Goal: Transaction & Acquisition: Obtain resource

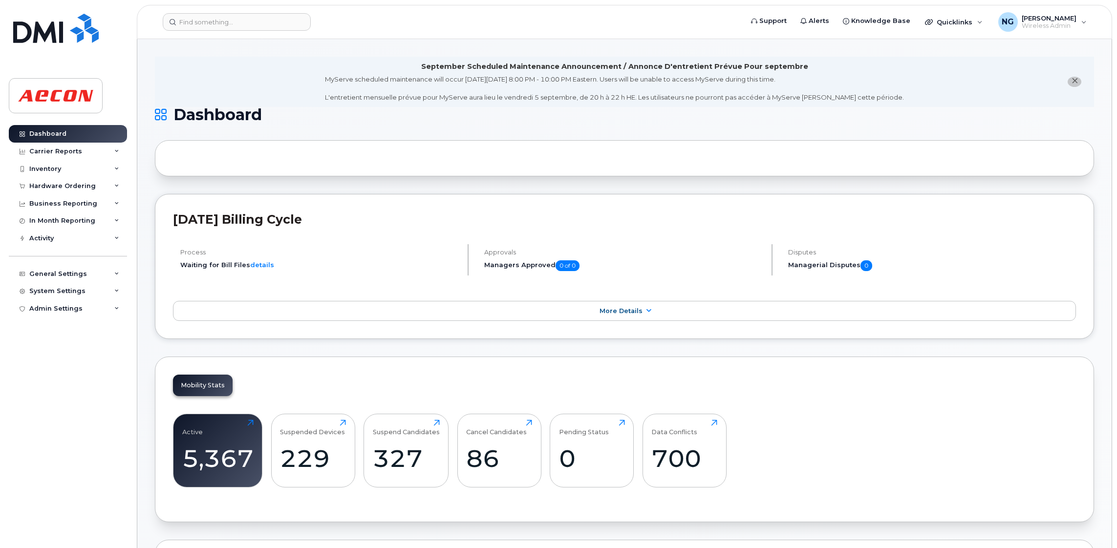
scroll to position [1359, 0]
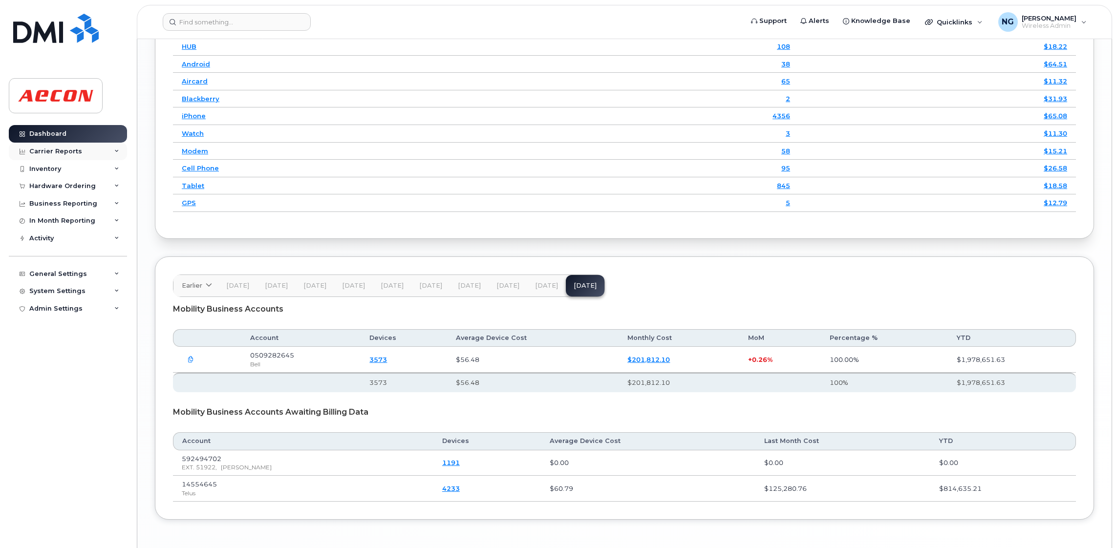
click at [64, 152] on div "Carrier Reports" at bounding box center [55, 152] width 53 height 8
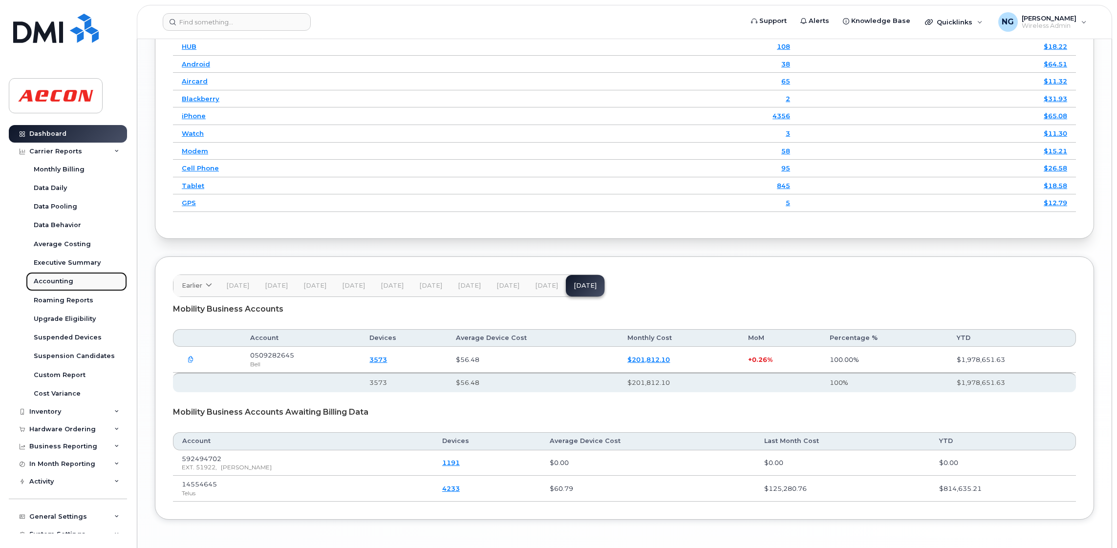
click at [60, 276] on link "Accounting" at bounding box center [76, 281] width 101 height 19
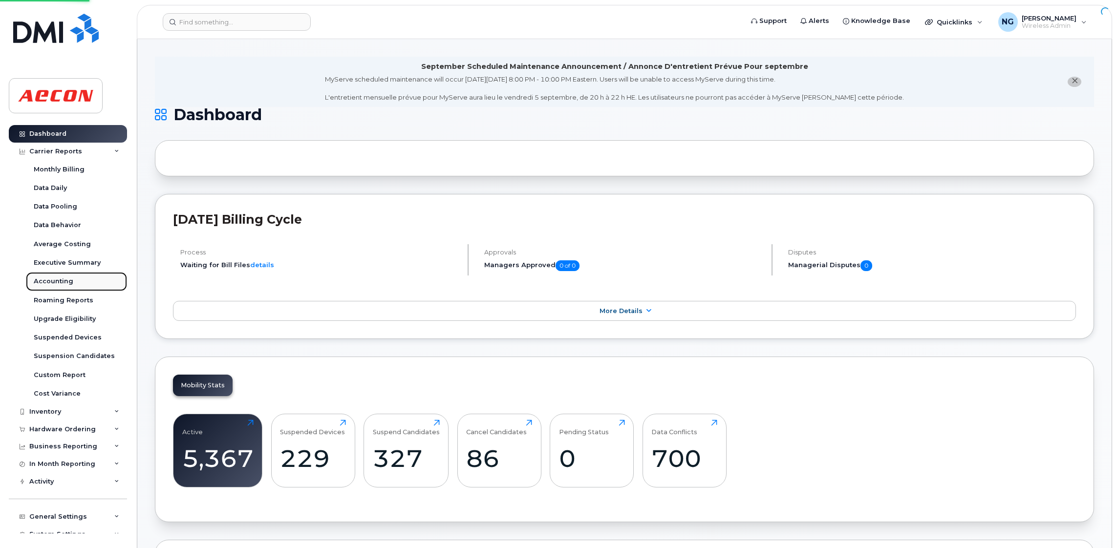
click at [61, 282] on div "Accounting" at bounding box center [54, 281] width 40 height 9
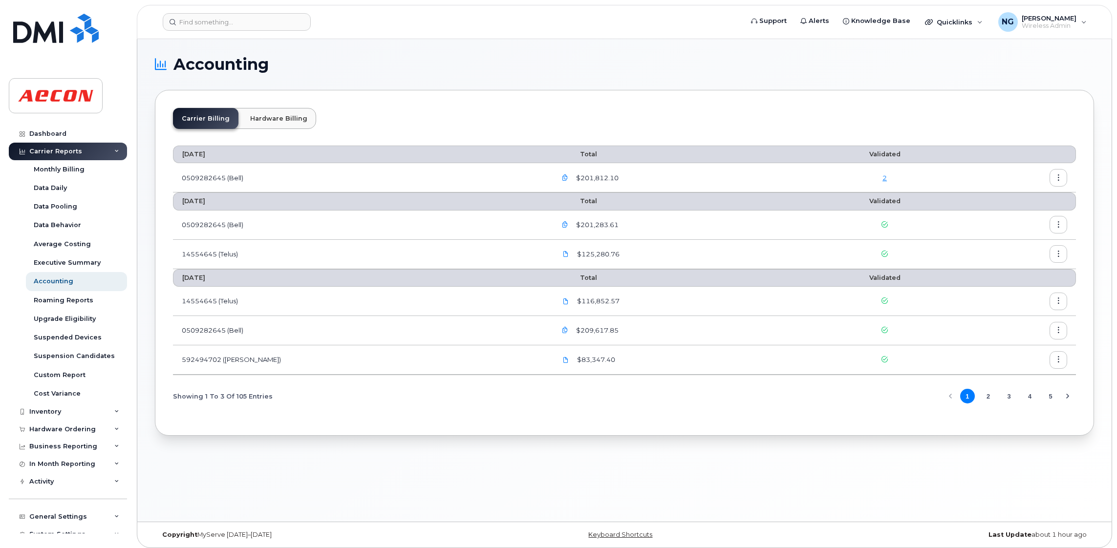
click at [883, 179] on link "2" at bounding box center [885, 178] width 4 height 8
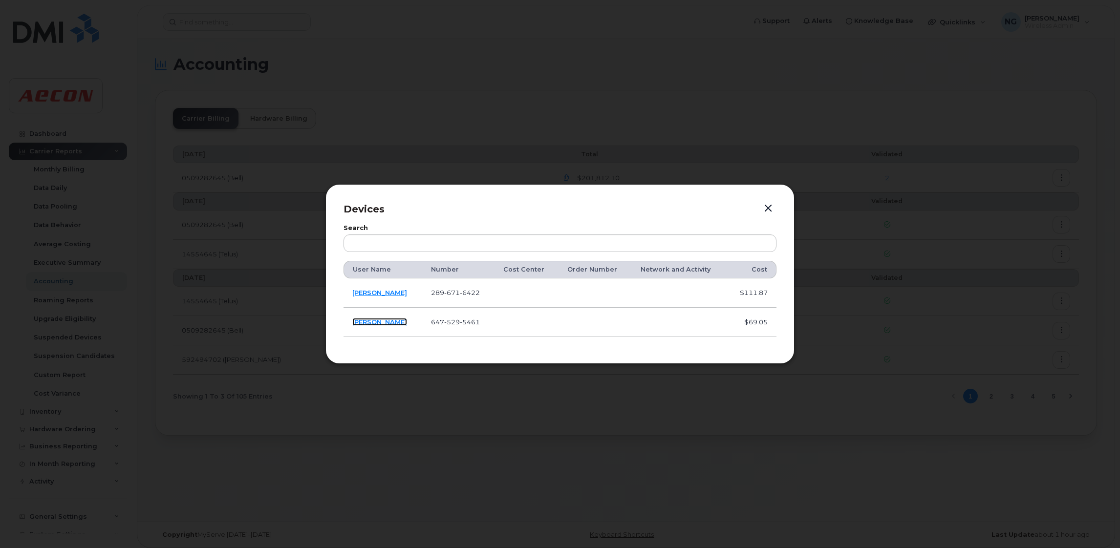
click at [379, 321] on link "[PERSON_NAME]" at bounding box center [379, 322] width 55 height 8
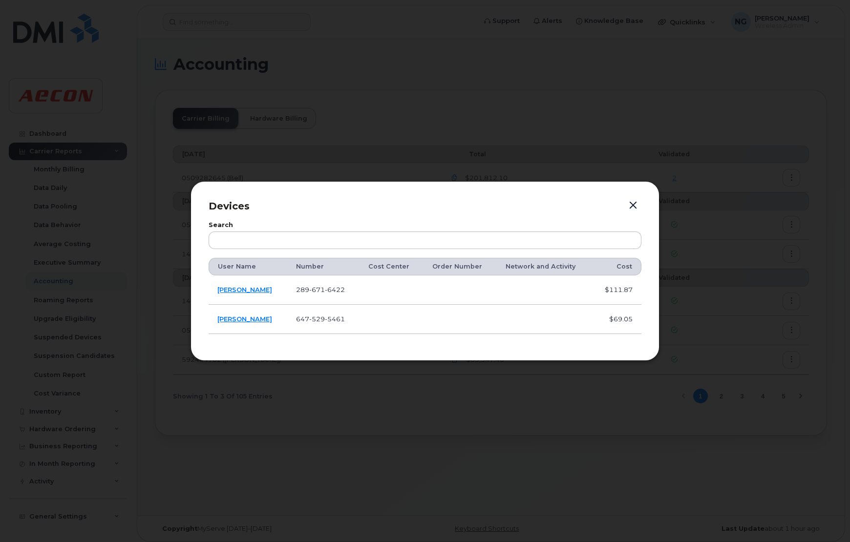
click at [639, 202] on button "button" at bounding box center [633, 206] width 15 height 14
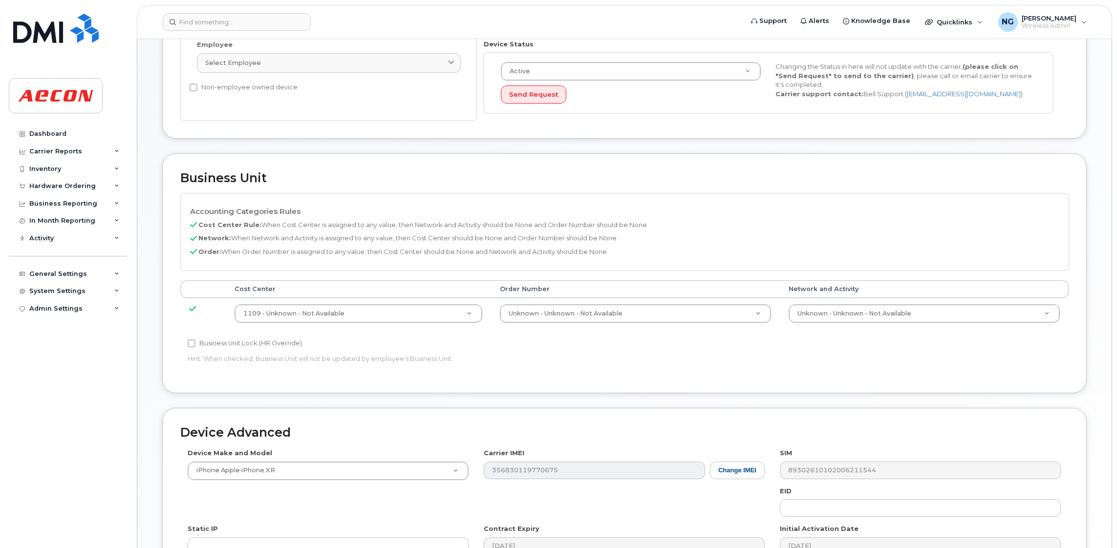
scroll to position [73, 0]
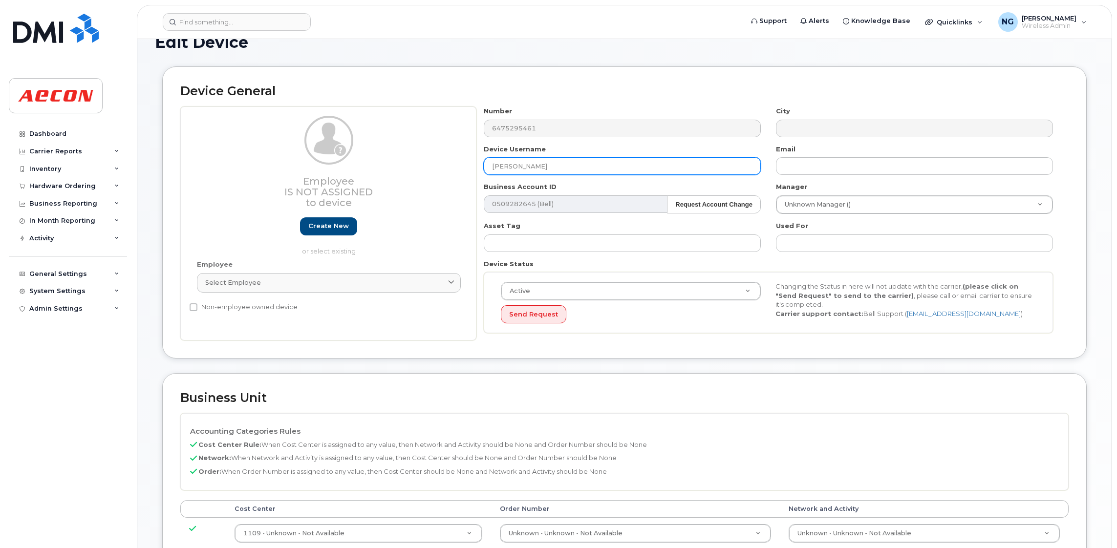
drag, startPoint x: 545, startPoint y: 161, endPoint x: 476, endPoint y: 170, distance: 69.4
click at [476, 170] on div "Device Username Lukasz Matysek" at bounding box center [622, 160] width 292 height 31
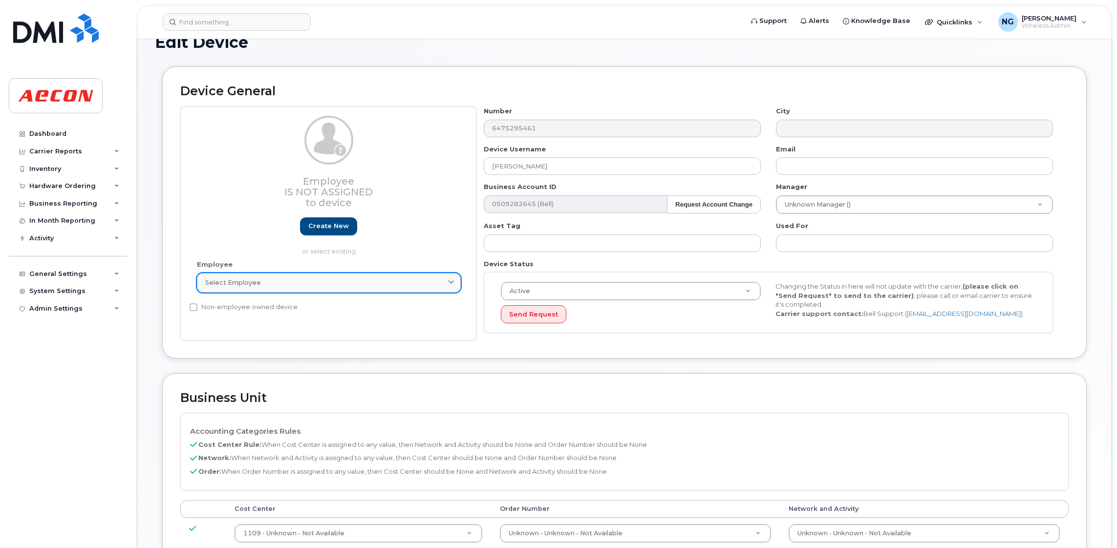
click at [328, 285] on div "Select employee" at bounding box center [328, 282] width 247 height 9
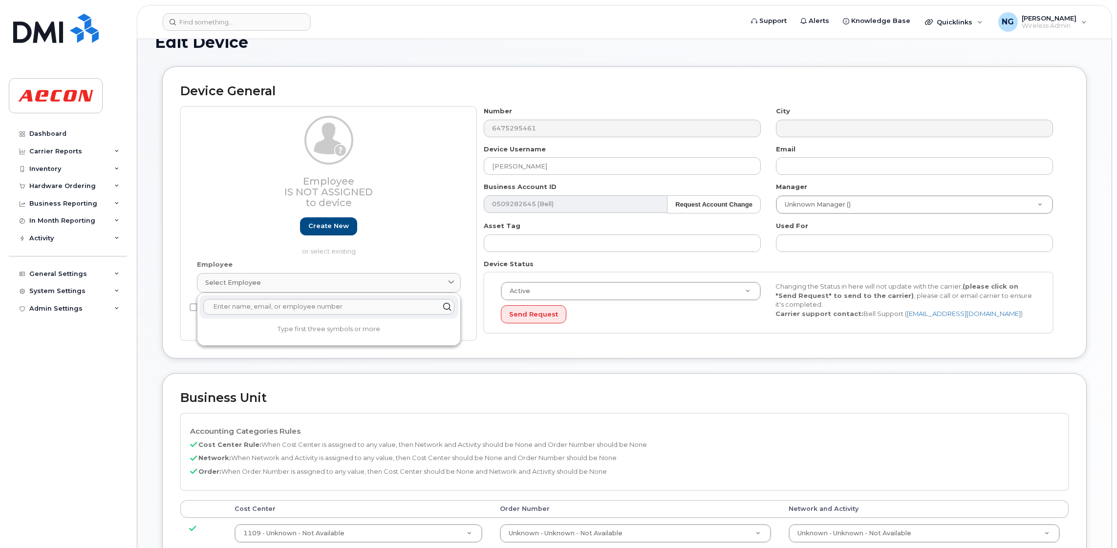
click at [323, 314] on input "text" at bounding box center [328, 307] width 251 height 16
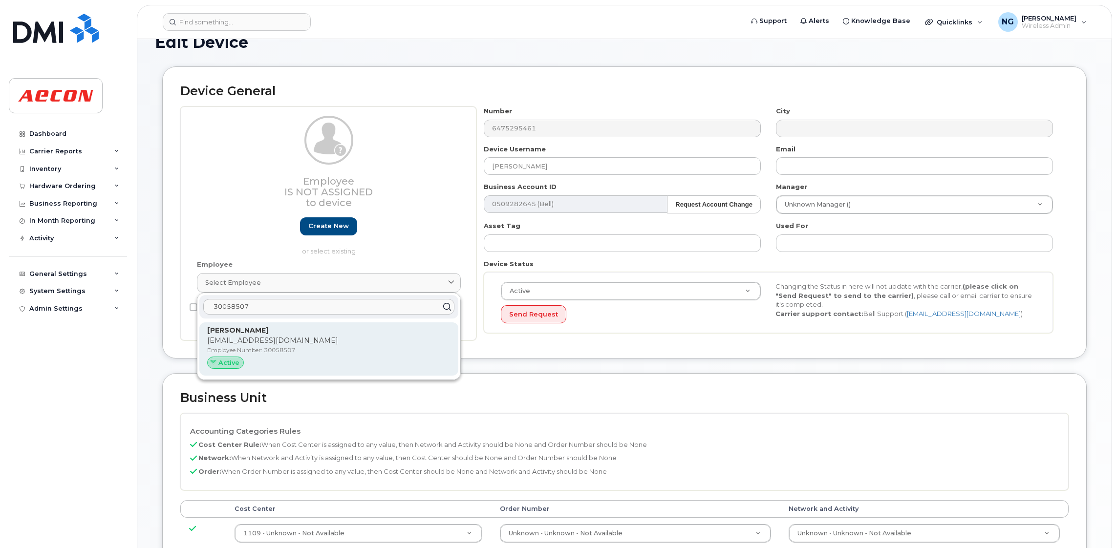
type input "30058507"
click at [345, 346] on div "Lukasz Matysek LMATYSEK@AECON.COM Employee Number: 30058507 Active" at bounding box center [328, 349] width 243 height 48
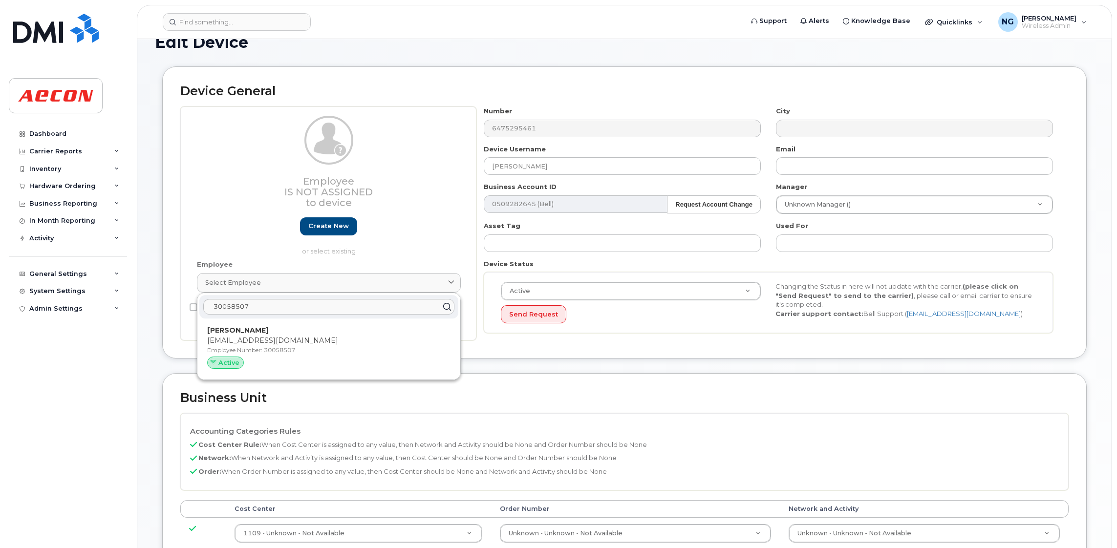
type input "30058507"
type input "[EMAIL_ADDRESS][DOMAIN_NAME]"
type input "283835"
type input "283607"
type input "283608"
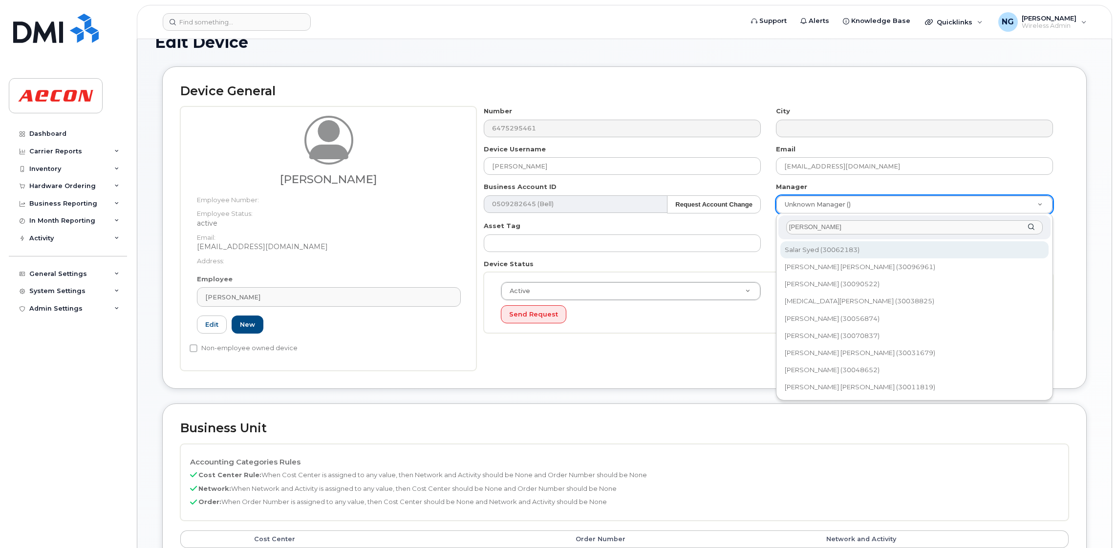
drag, startPoint x: 894, startPoint y: 269, endPoint x: 468, endPoint y: 291, distance: 426.7
click at [468, 291] on body "Support Alerts Knowledge Base Quicklinks Suspend / Cancel Device Change SIM Car…" at bounding box center [558, 438] width 1117 height 1023
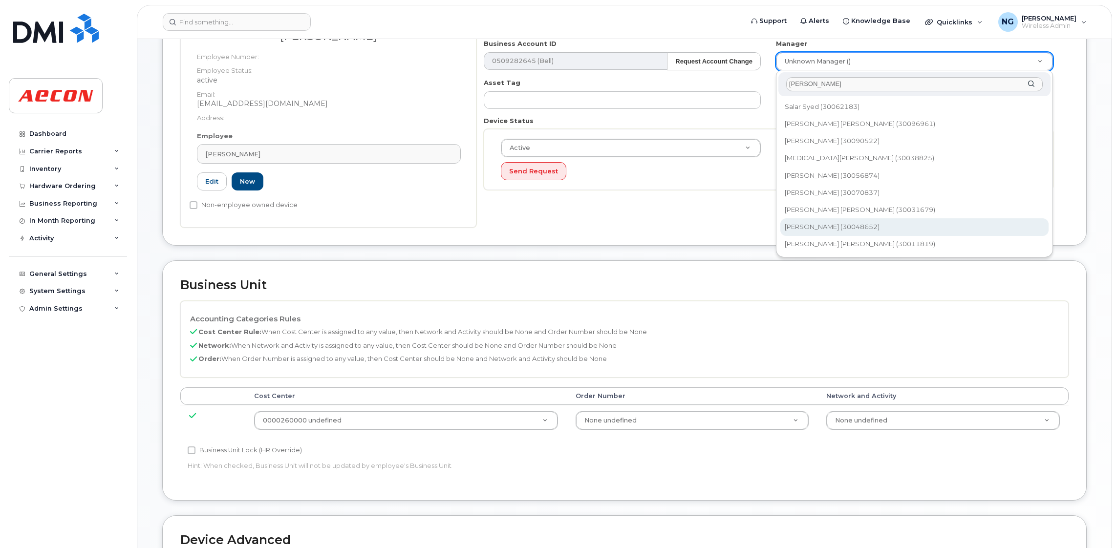
scroll to position [219, 0]
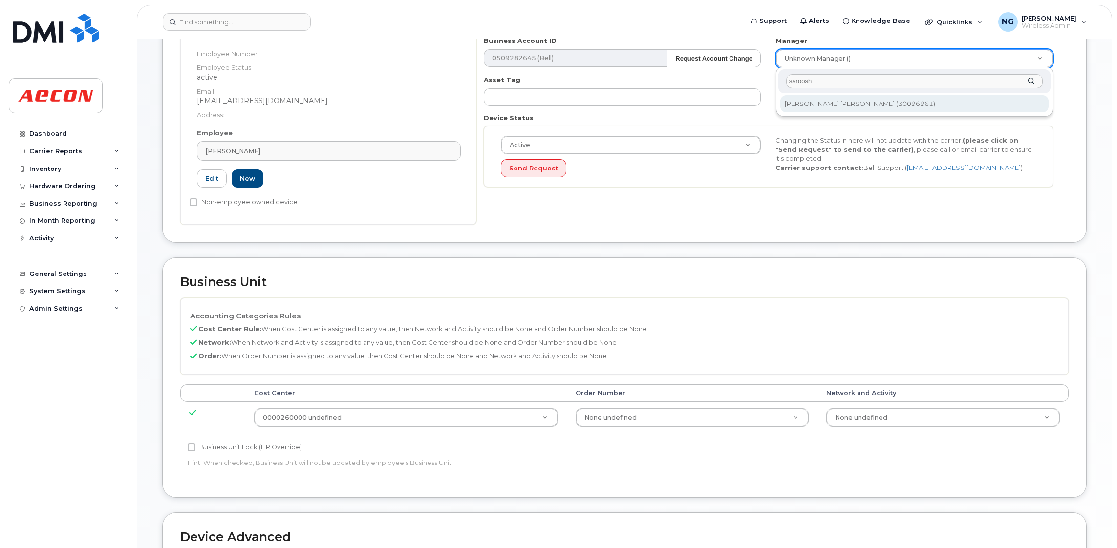
type input "saroosh"
type input "2733947"
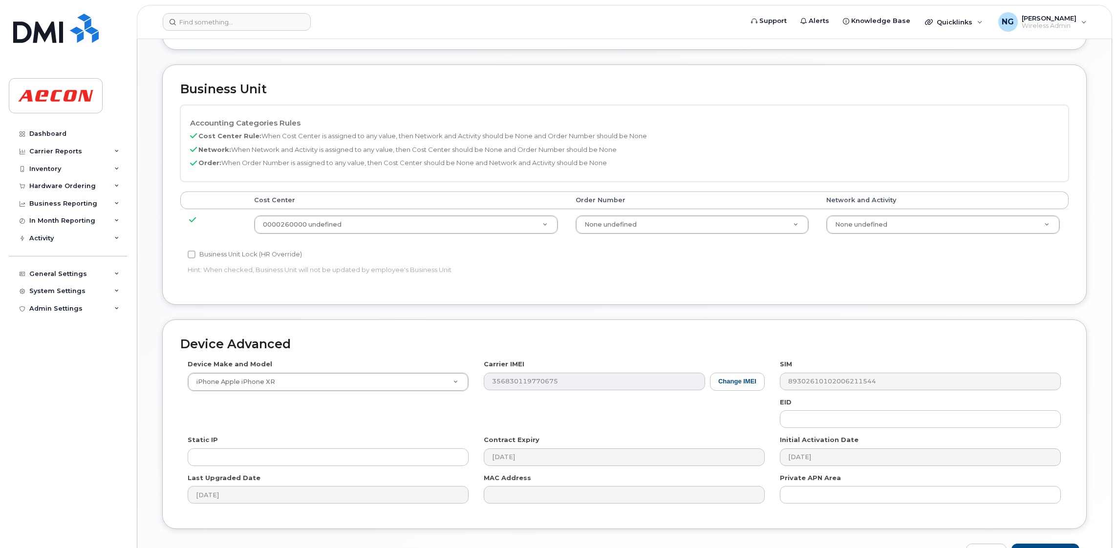
scroll to position [477, 0]
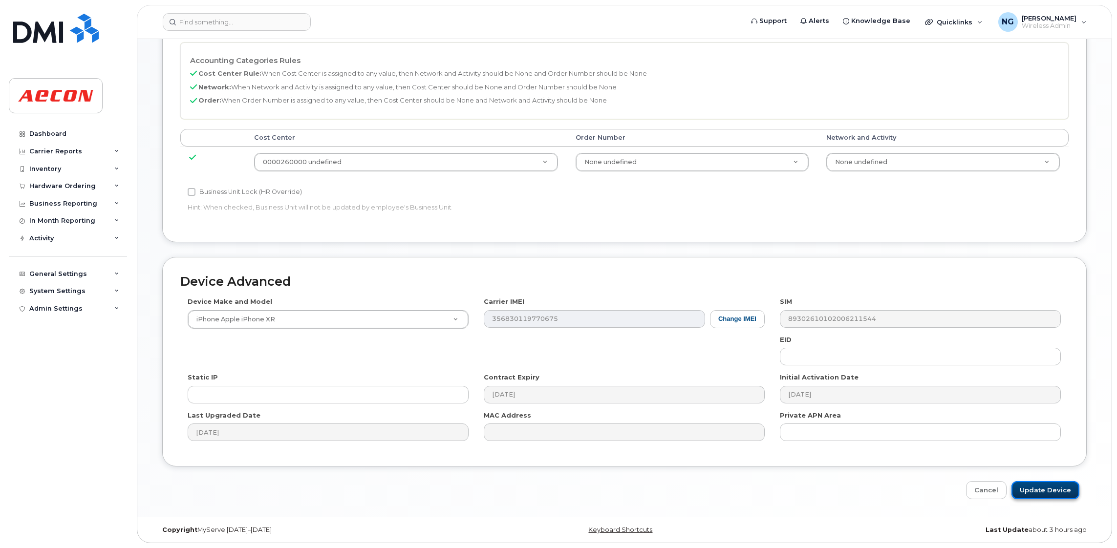
click at [1047, 490] on input "Update Device" at bounding box center [1046, 490] width 68 height 18
type input "Saving..."
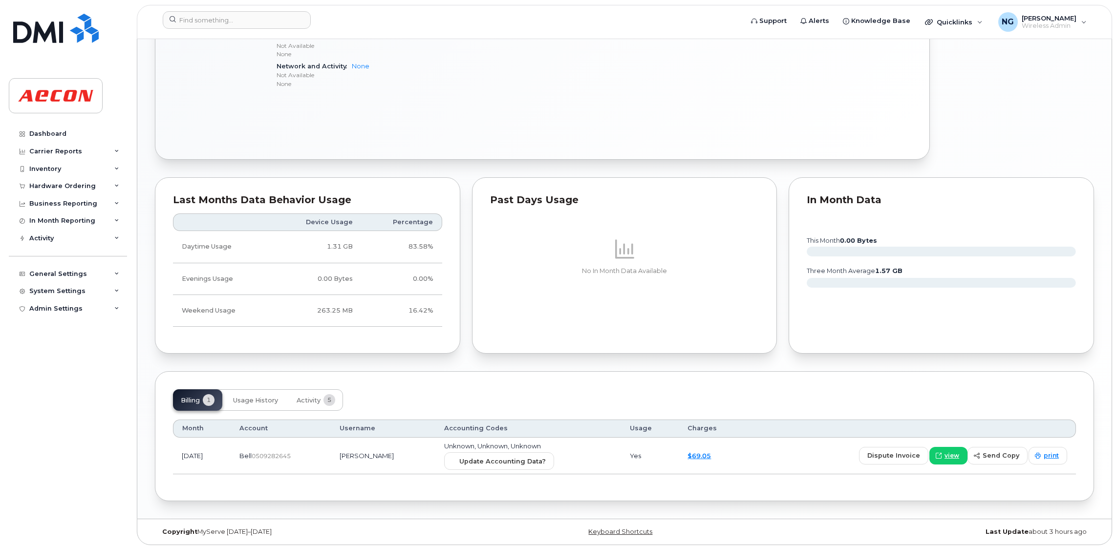
scroll to position [667, 0]
click at [528, 460] on span "Update Accounting Data?" at bounding box center [502, 459] width 86 height 9
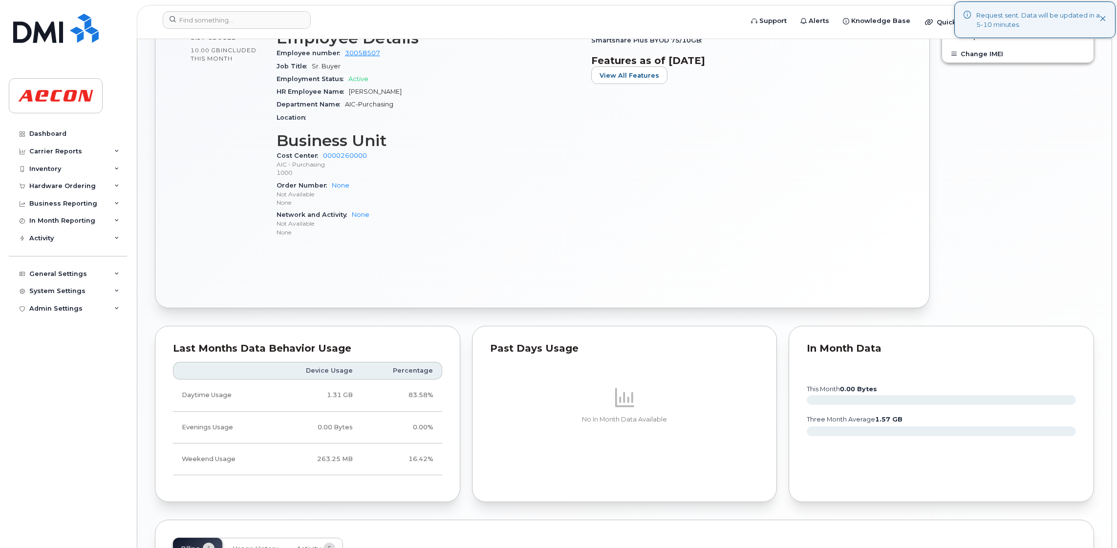
scroll to position [447, 0]
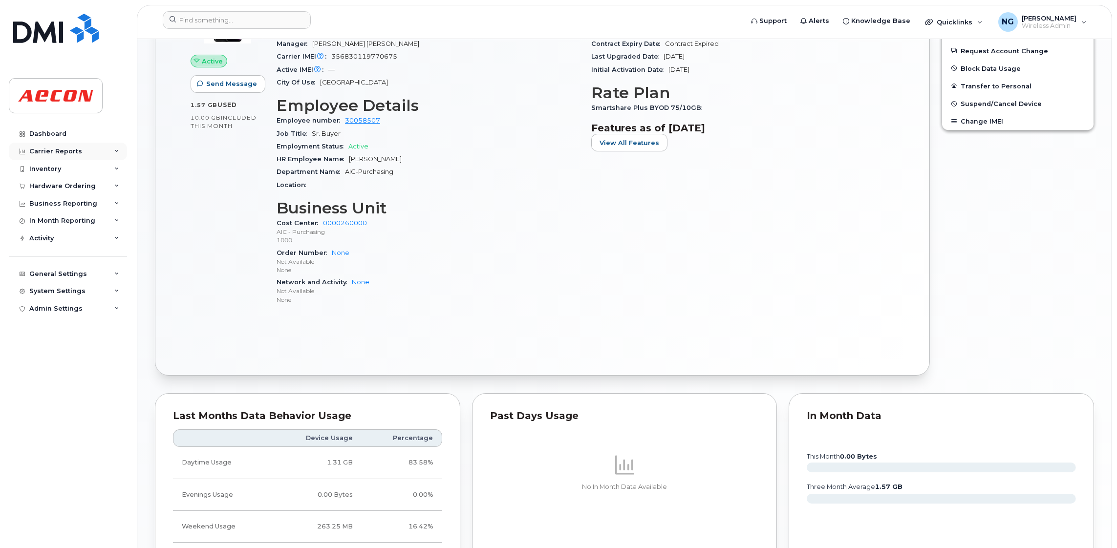
click at [49, 148] on div "Carrier Reports" at bounding box center [55, 152] width 53 height 8
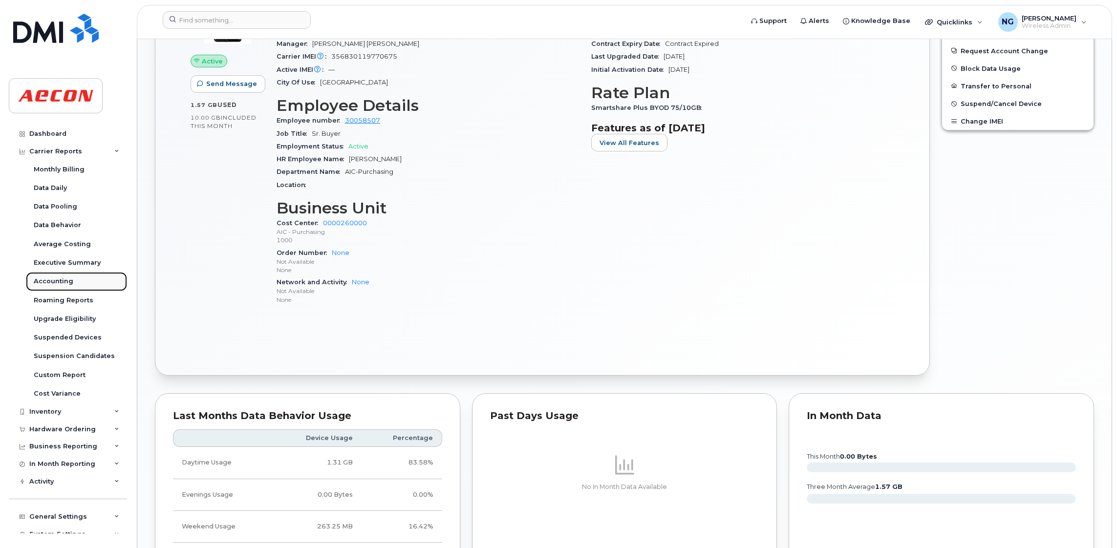
click at [55, 280] on div "Accounting" at bounding box center [54, 281] width 40 height 9
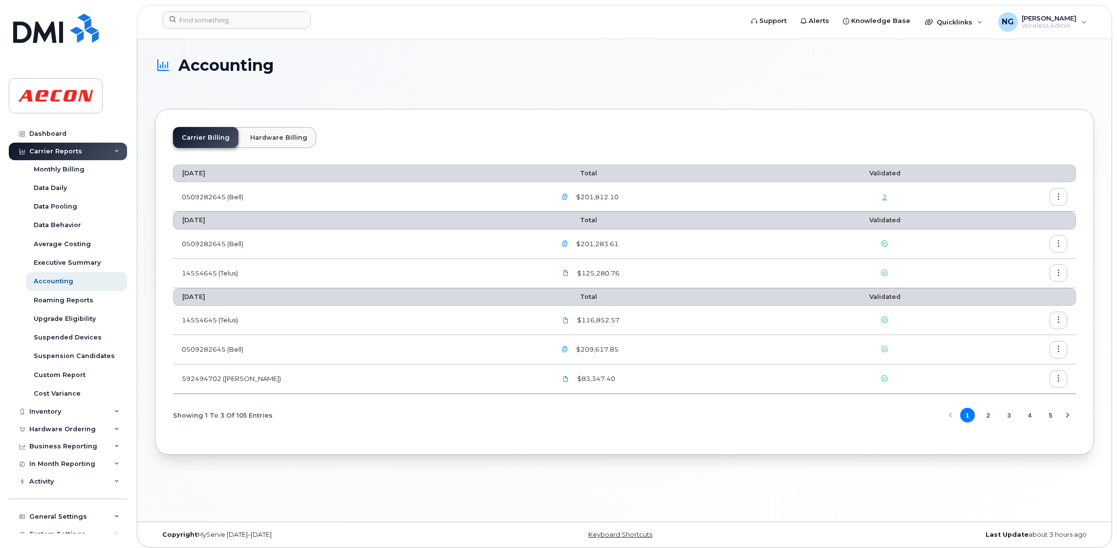
click at [883, 197] on link "2" at bounding box center [885, 197] width 4 height 8
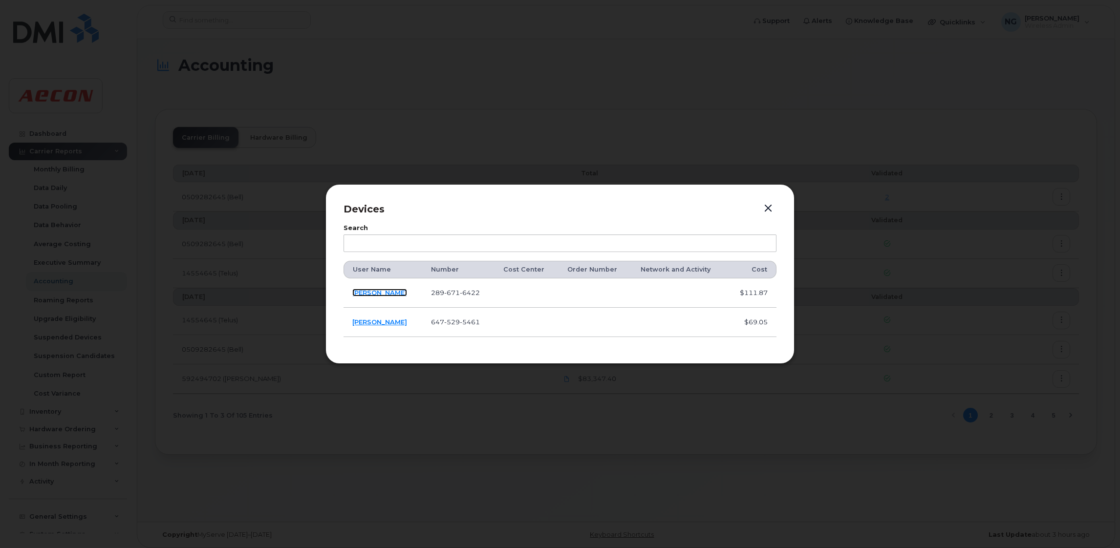
click at [370, 291] on link "[PERSON_NAME]" at bounding box center [379, 293] width 55 height 8
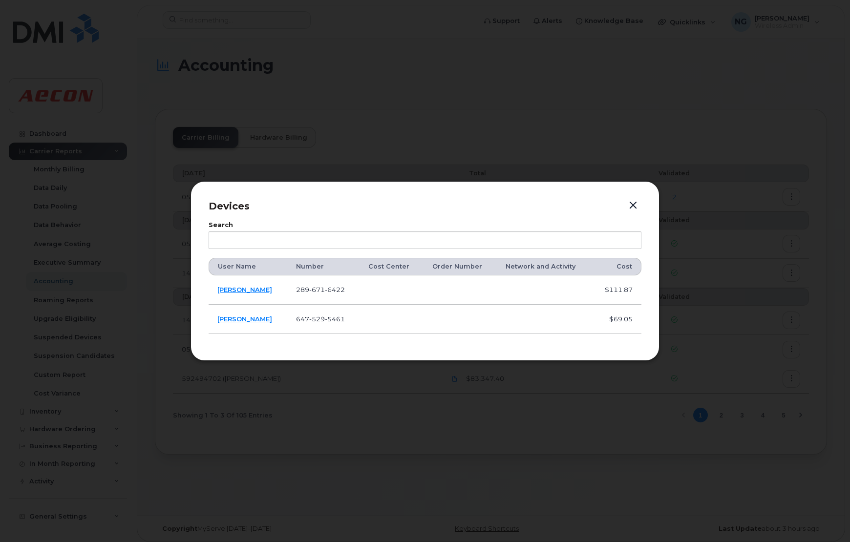
click at [635, 204] on button "button" at bounding box center [633, 206] width 15 height 14
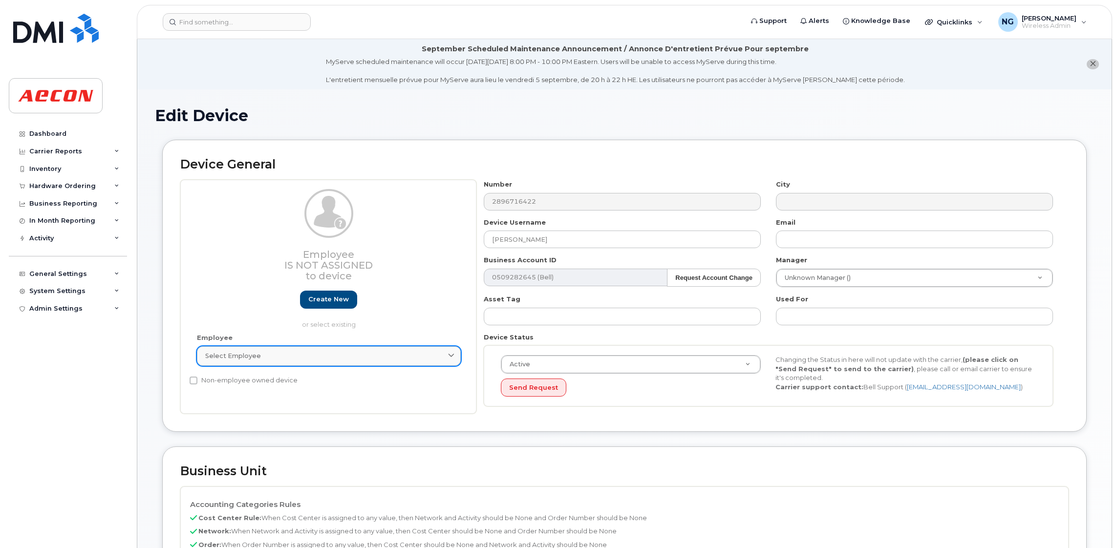
click at [326, 357] on div "Select employee" at bounding box center [328, 355] width 247 height 9
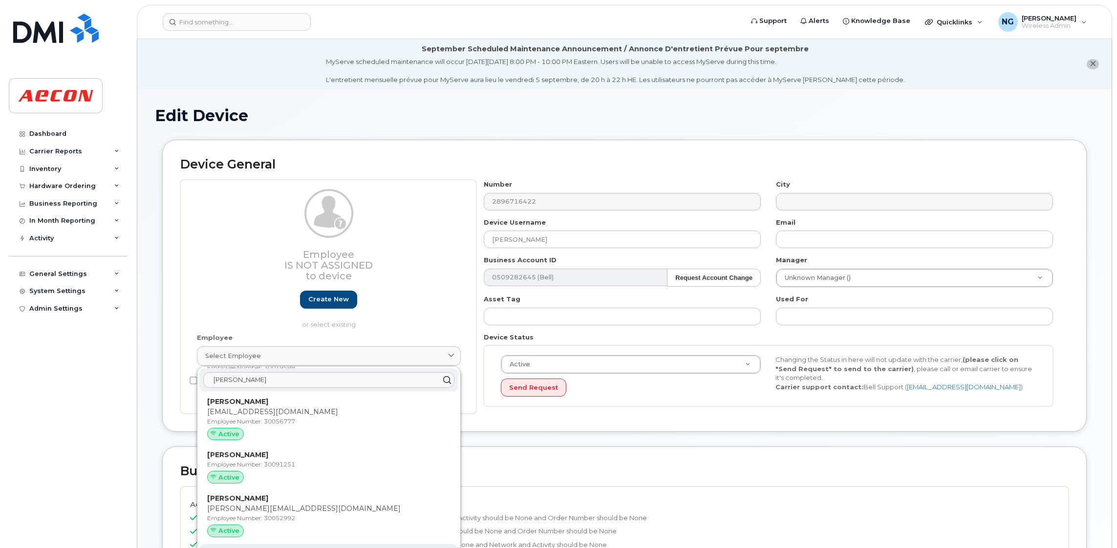
scroll to position [3591, 0]
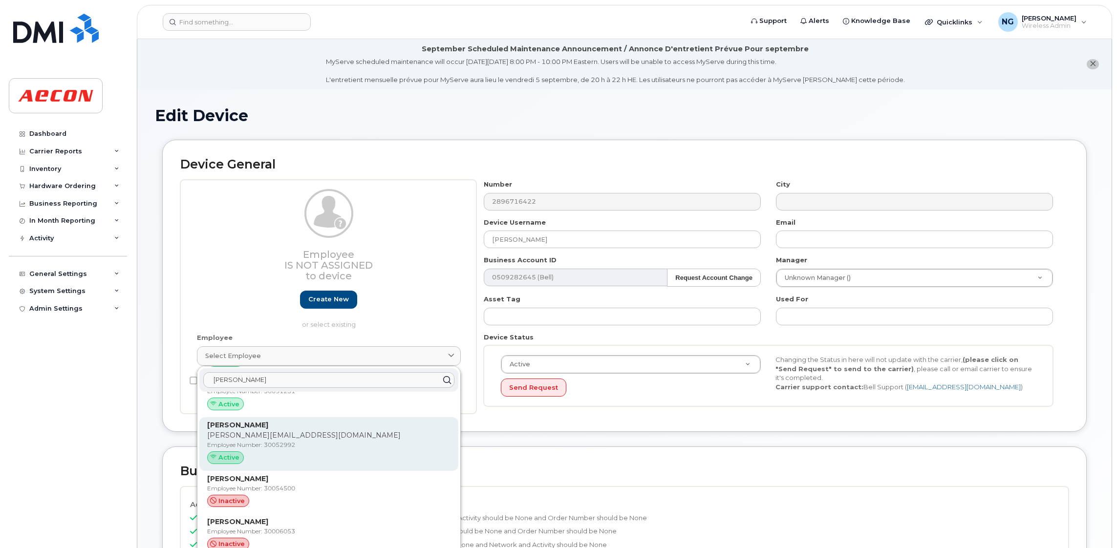
type input "scott"
click at [347, 441] on p "Employee Number: 30052992" at bounding box center [328, 445] width 243 height 9
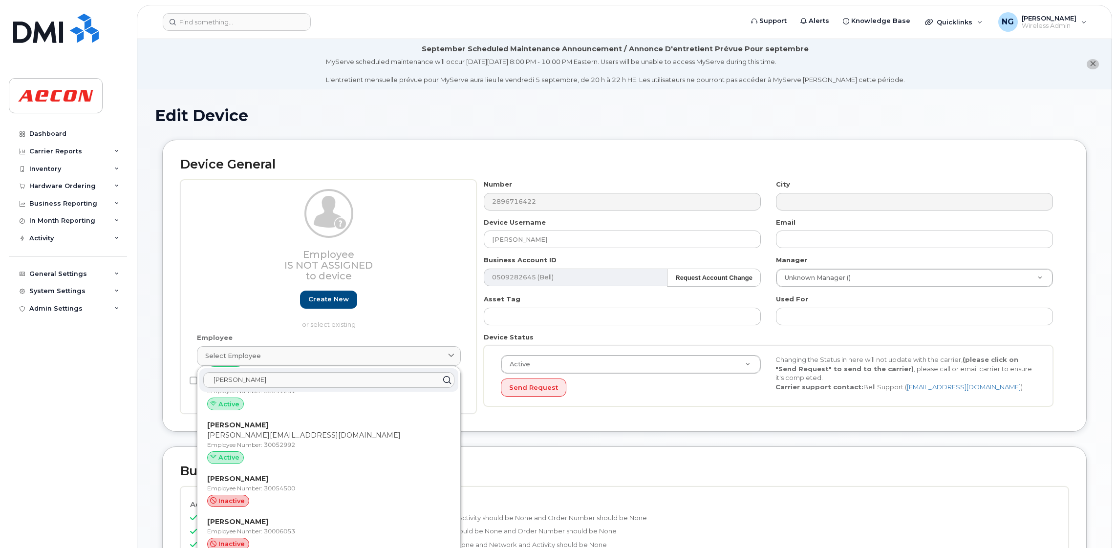
type input "30052992"
type input "joscott@aecon.com"
type input "283825"
type input "283607"
type input "283608"
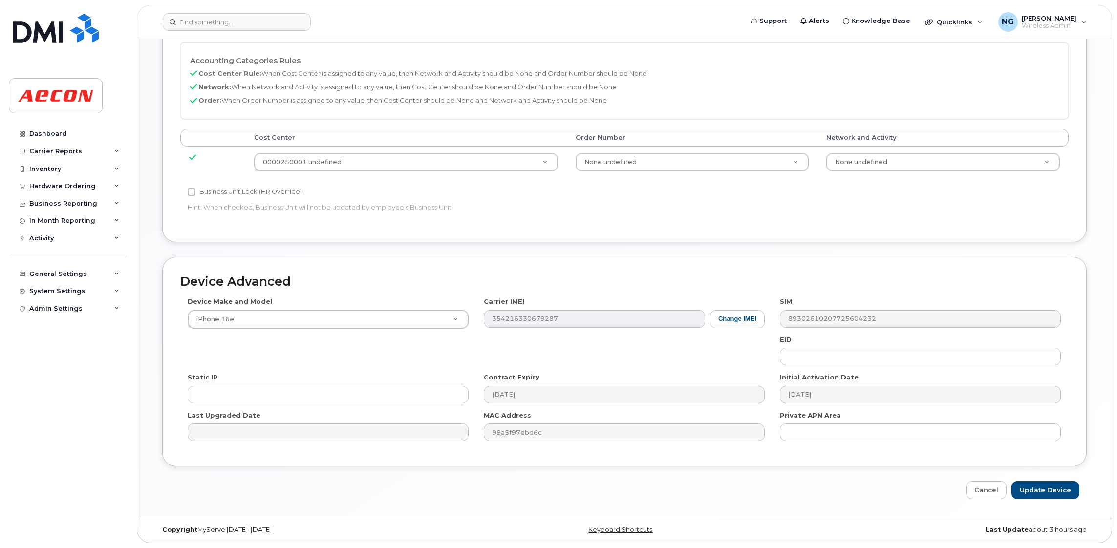
scroll to position [477, 0]
click at [1066, 485] on input "Update Device" at bounding box center [1046, 490] width 68 height 18
type input "Saving..."
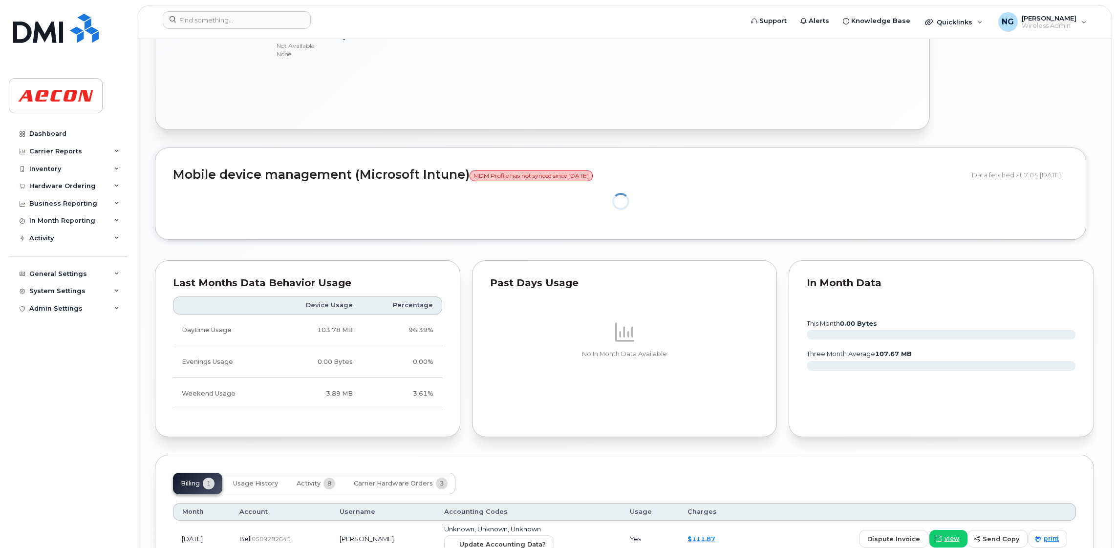
scroll to position [793, 0]
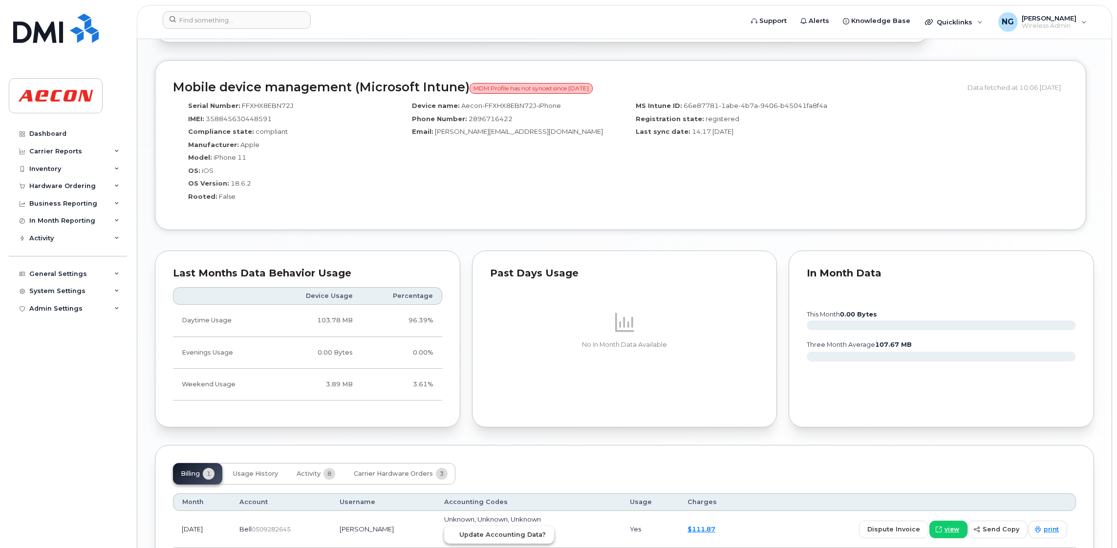
click at [515, 539] on span "Update Accounting Data?" at bounding box center [502, 534] width 86 height 9
click at [59, 131] on div "Dashboard" at bounding box center [47, 134] width 37 height 8
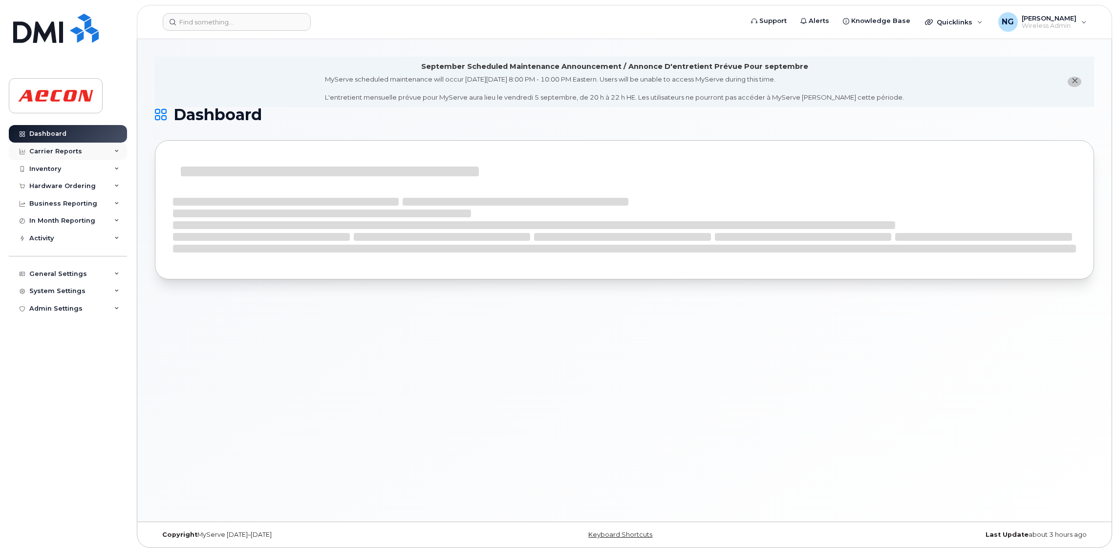
click at [69, 152] on div "Carrier Reports" at bounding box center [55, 152] width 53 height 8
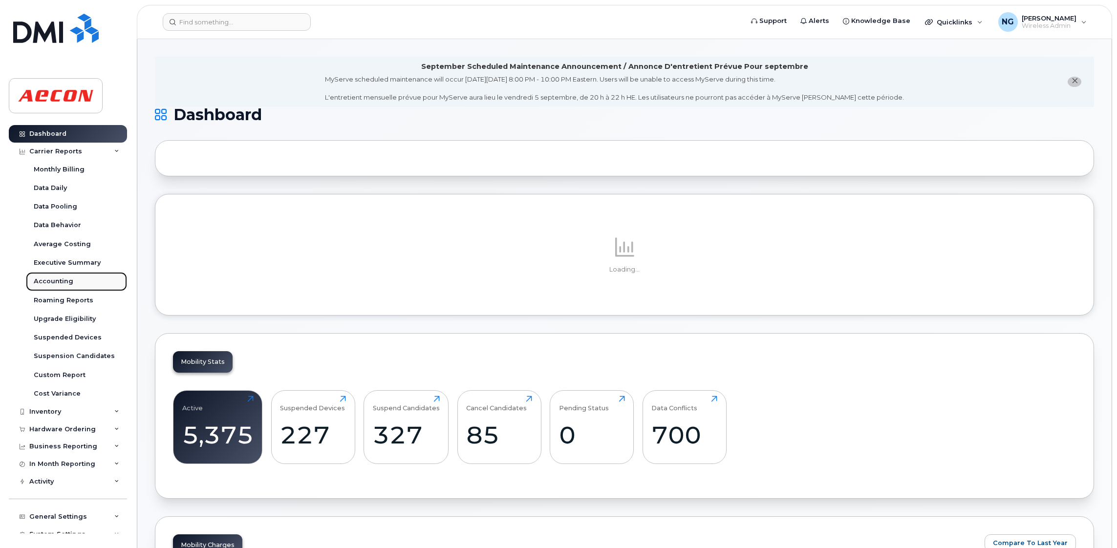
click at [54, 280] on div "Accounting" at bounding box center [54, 281] width 40 height 9
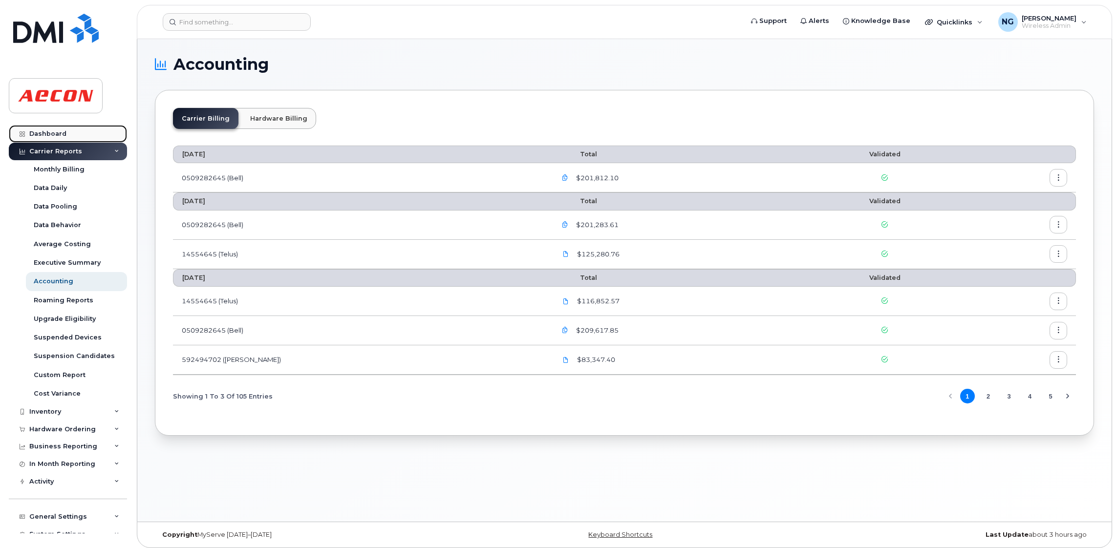
click at [43, 133] on div "Dashboard" at bounding box center [47, 134] width 37 height 8
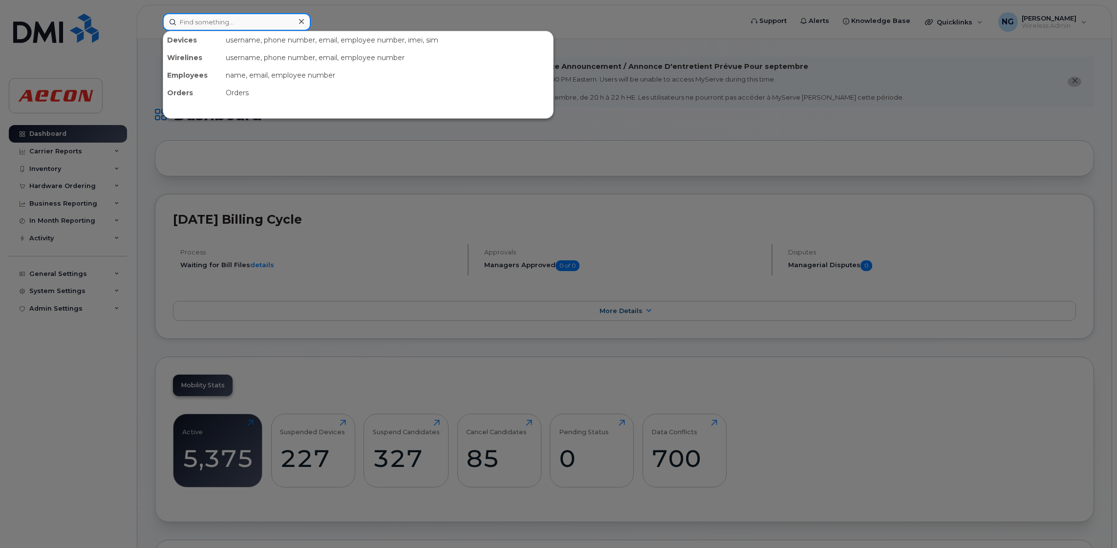
click at [219, 18] on input at bounding box center [237, 22] width 148 height 18
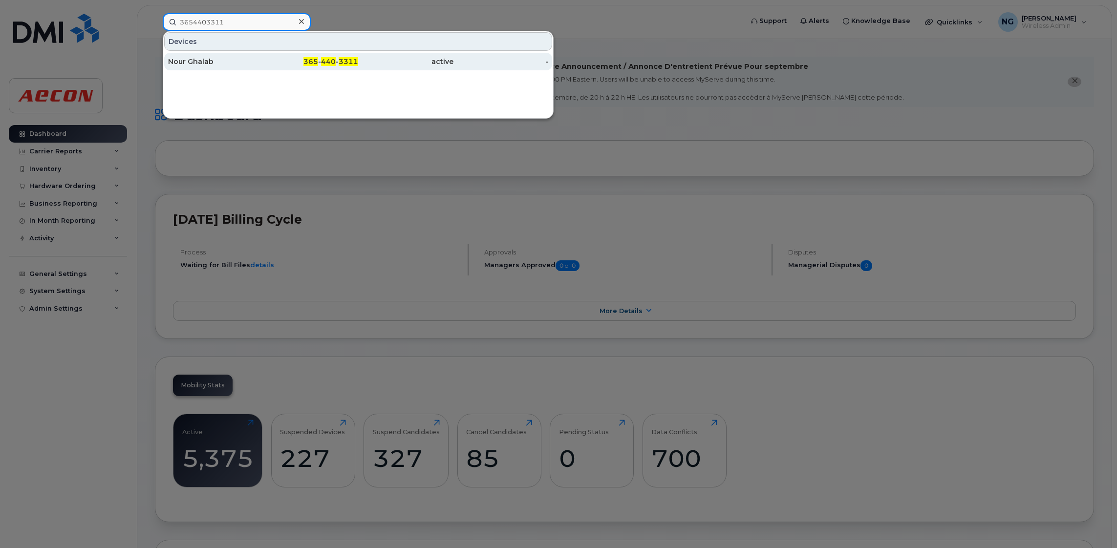
type input "3654403311"
click at [345, 67] on div "365 - 440 - 3311" at bounding box center [310, 62] width 95 height 18
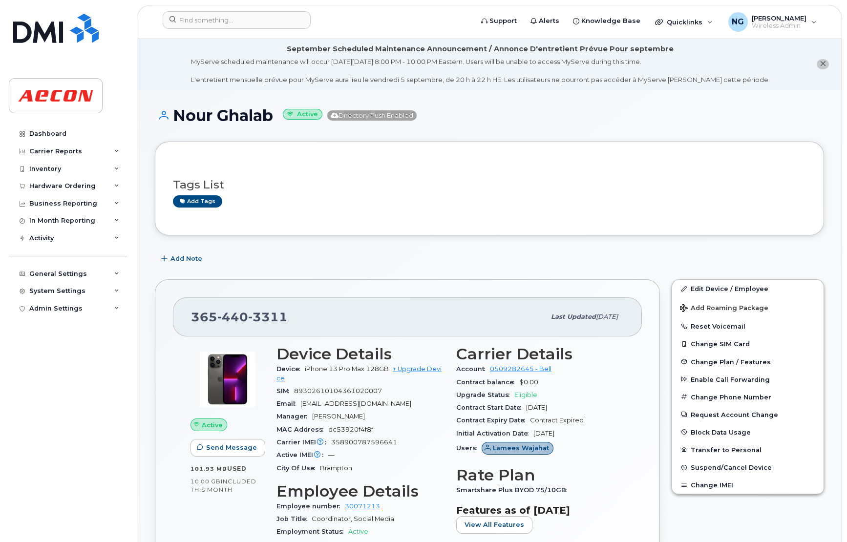
drag, startPoint x: 271, startPoint y: 113, endPoint x: 159, endPoint y: 100, distance: 112.7
drag, startPoint x: 159, startPoint y: 100, endPoint x: 192, endPoint y: 113, distance: 34.8
copy h1 "Nour Ghalab"
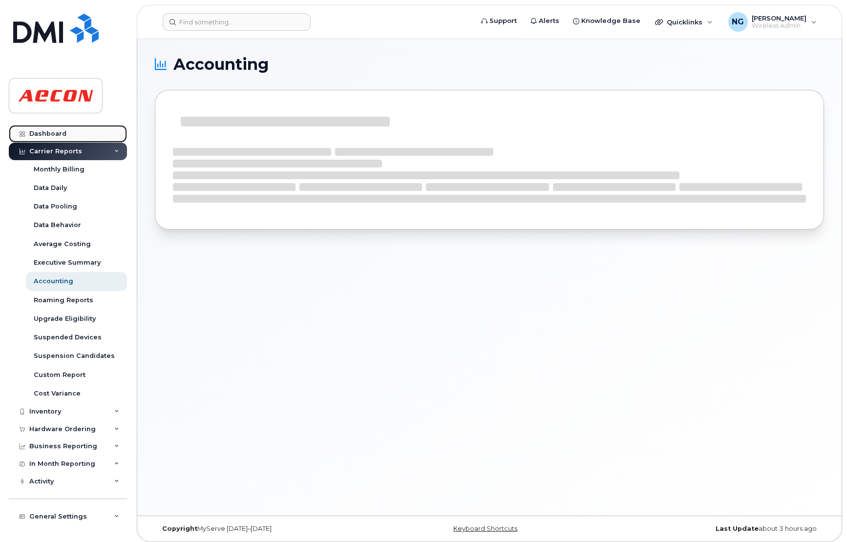
click at [64, 134] on div "Dashboard" at bounding box center [47, 134] width 37 height 8
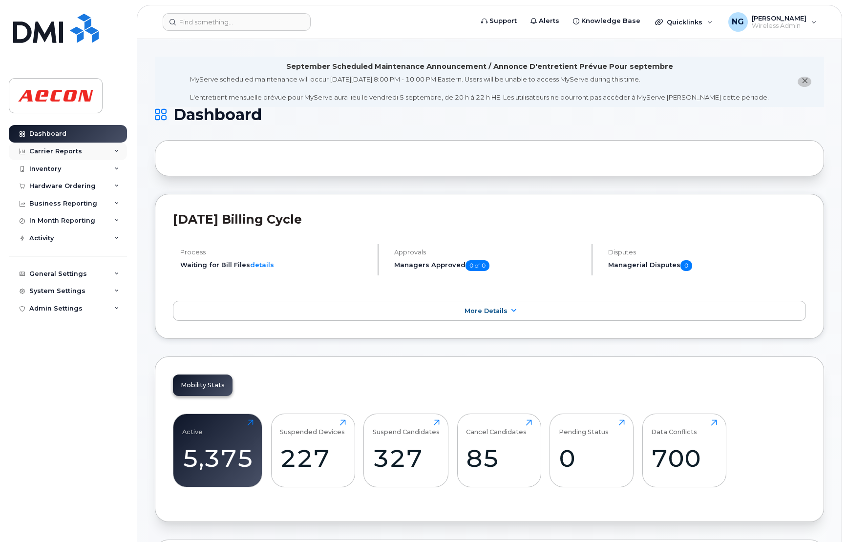
click at [64, 151] on div "Carrier Reports" at bounding box center [55, 152] width 53 height 8
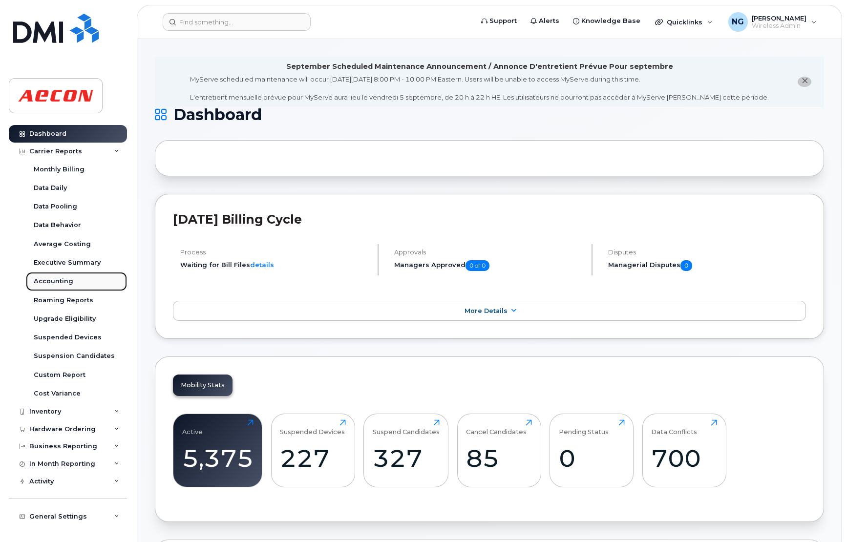
click at [75, 280] on link "Accounting" at bounding box center [76, 281] width 101 height 19
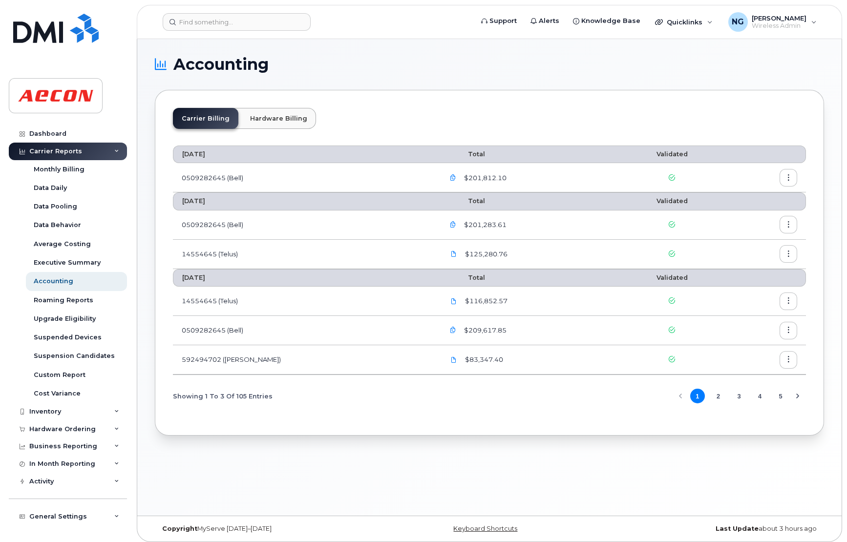
click at [52, 153] on div "Carrier Reports" at bounding box center [55, 152] width 53 height 8
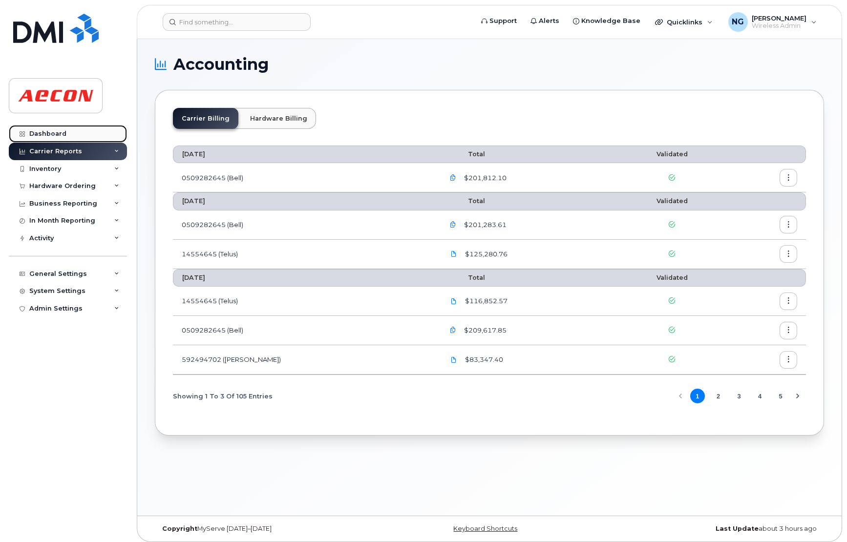
click at [58, 130] on div "Dashboard" at bounding box center [47, 134] width 37 height 8
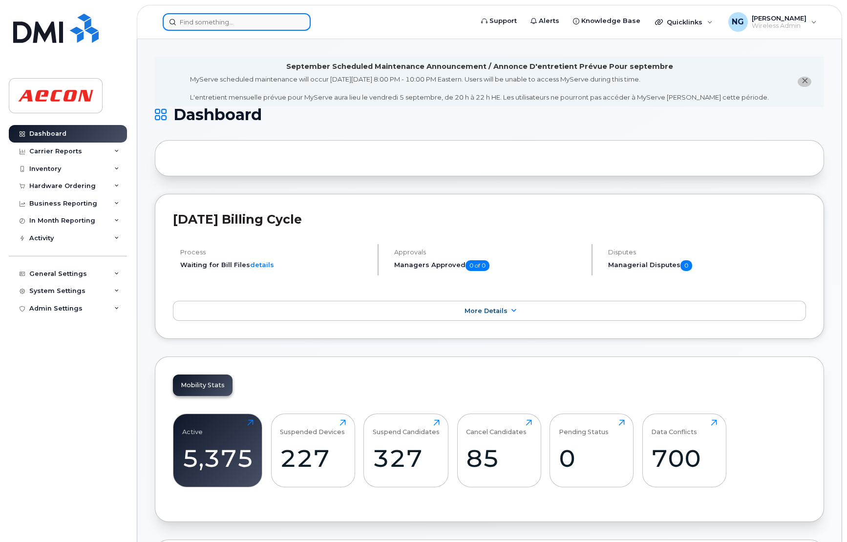
click at [263, 17] on input at bounding box center [237, 22] width 148 height 18
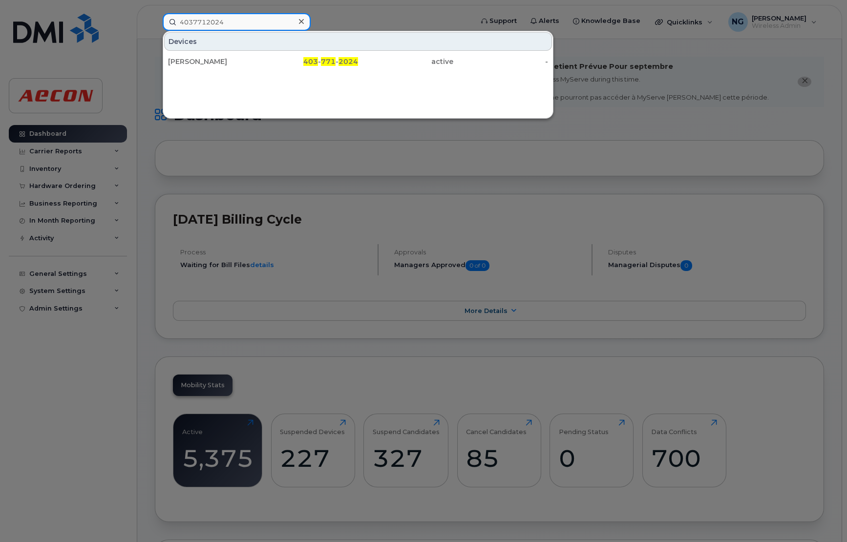
type input "4037712024"
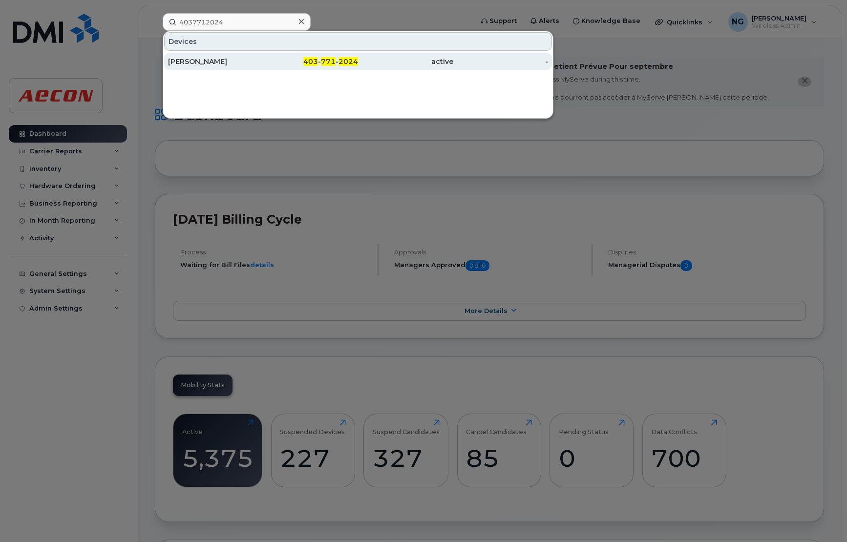
click at [344, 60] on span "2024" at bounding box center [349, 61] width 20 height 9
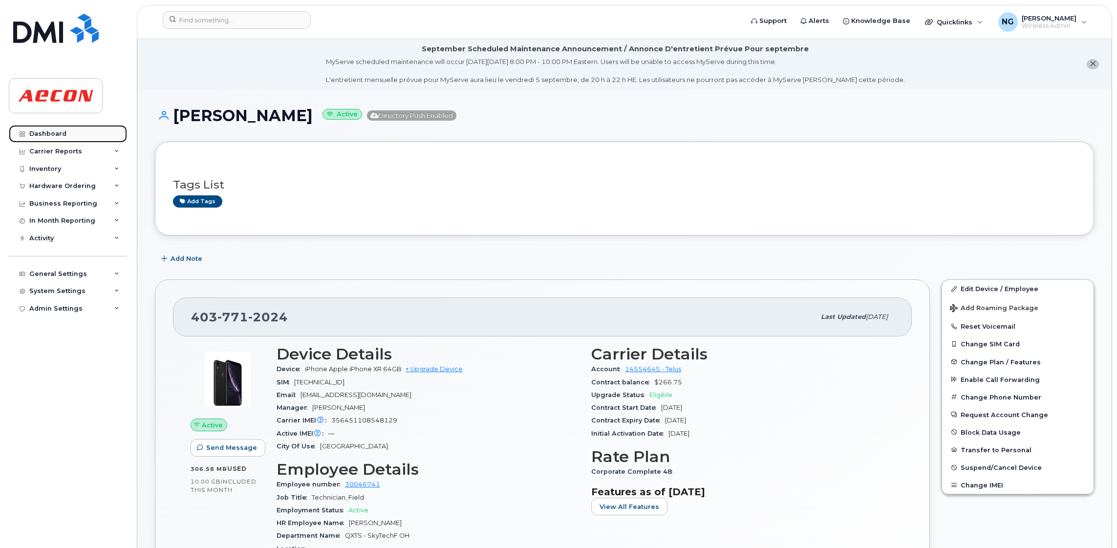
click at [53, 134] on div "Dashboard" at bounding box center [47, 134] width 37 height 8
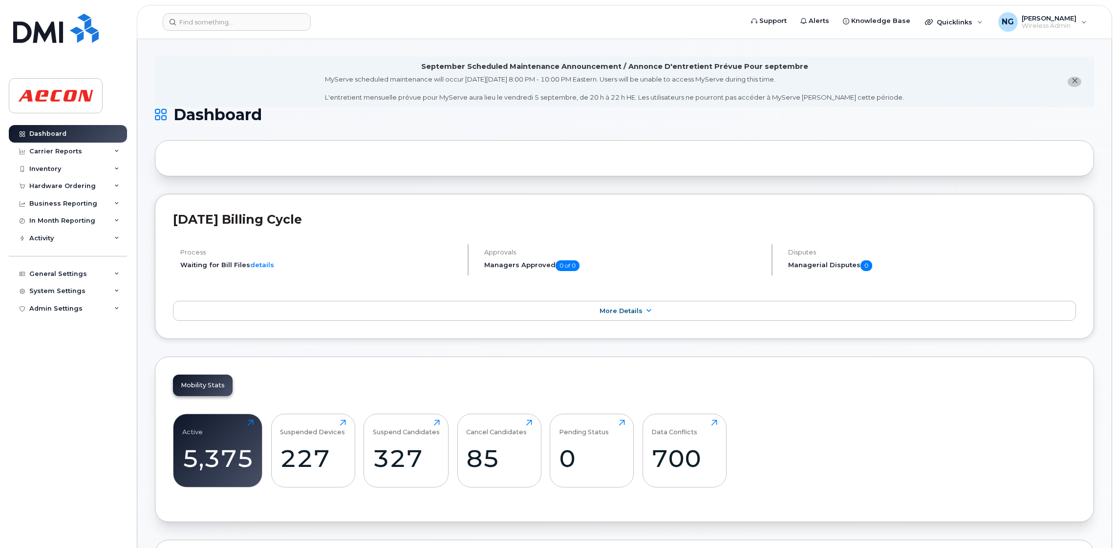
click at [505, 167] on div at bounding box center [624, 158] width 939 height 36
click at [892, 412] on div "Active 5,375 Click to view more Suspended Devices 227 Click to view more Suspen…" at bounding box center [624, 454] width 903 height 99
click at [999, 510] on div "Mobility Stats Active 5,375 Click to view more Suspended Devices 227 Click to v…" at bounding box center [624, 440] width 939 height 166
click at [895, 392] on div "Mobility Stats Active 5,375 Click to view more Suspended Devices 227 Click to v…" at bounding box center [624, 440] width 939 height 166
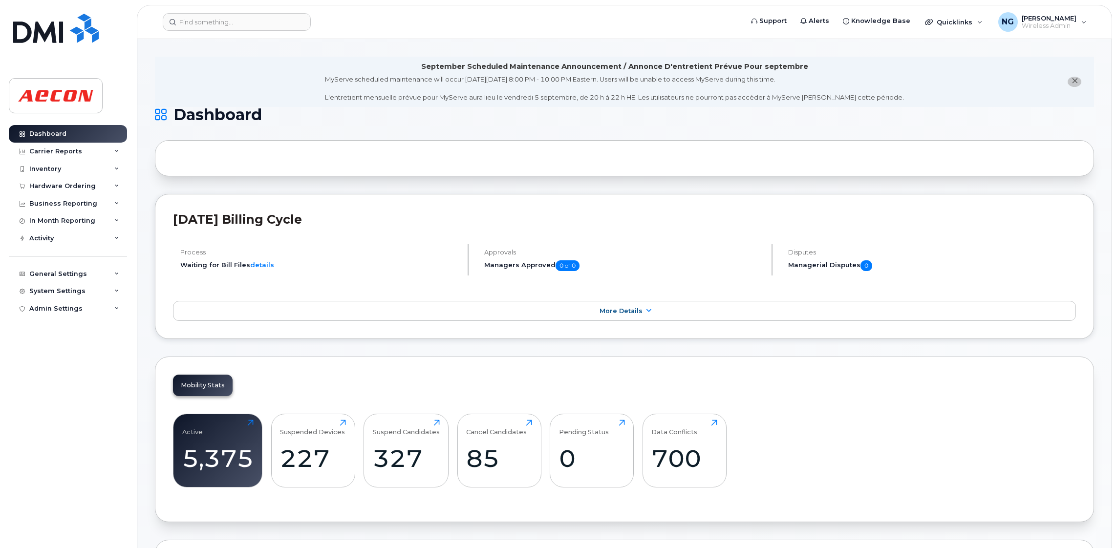
click at [423, 97] on div "MyServe scheduled maintenance will occur on Friday September 5, 8:00 PM - 10:00…" at bounding box center [614, 88] width 579 height 27
click at [57, 155] on div "Carrier Reports" at bounding box center [68, 152] width 118 height 18
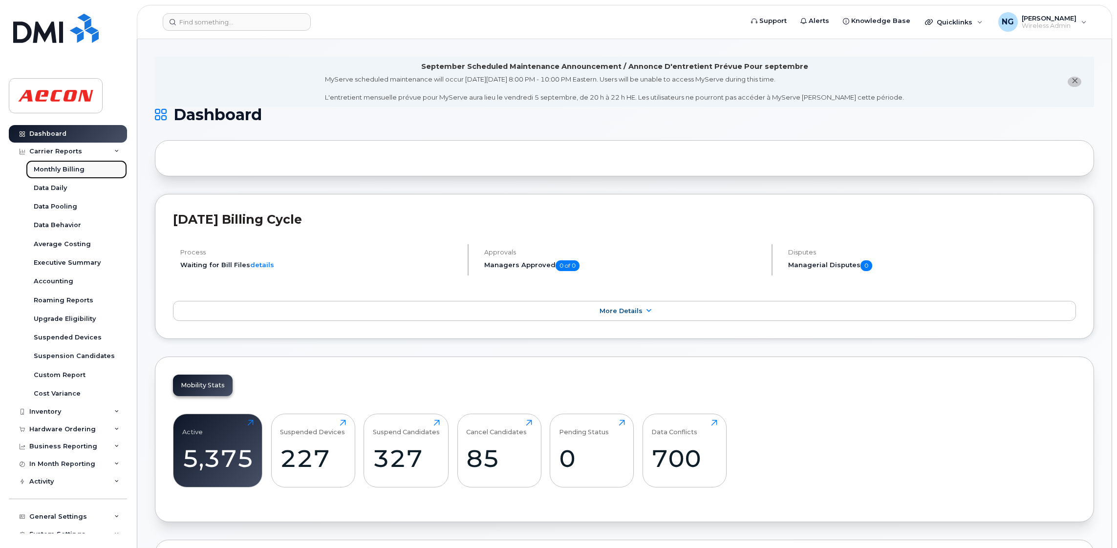
click at [65, 167] on div "Monthly Billing" at bounding box center [59, 169] width 51 height 9
click at [63, 173] on div "Monthly Billing" at bounding box center [59, 169] width 51 height 9
click at [36, 150] on div "Carrier Reports" at bounding box center [55, 152] width 53 height 8
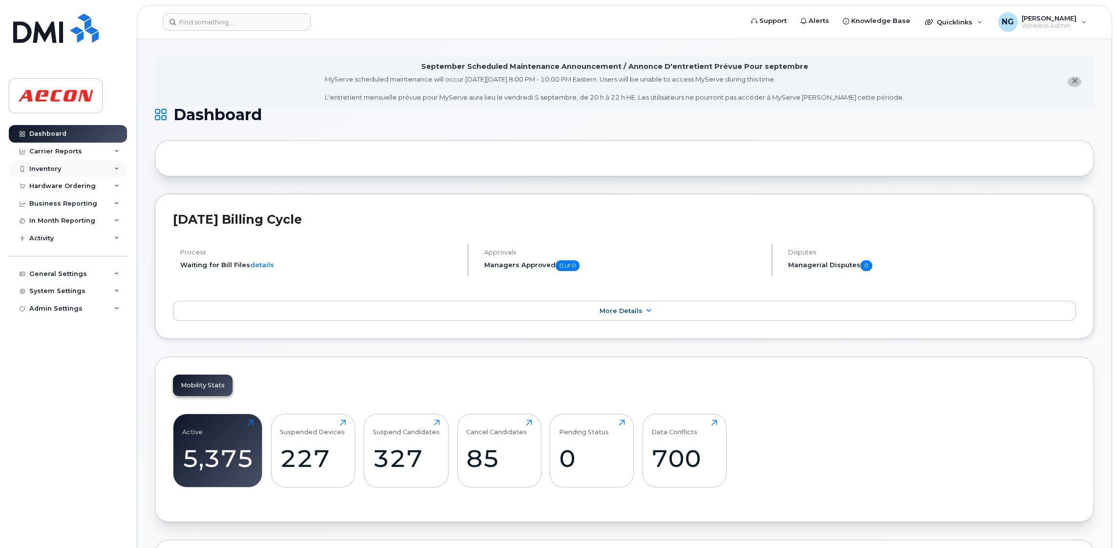
click at [63, 170] on div "Inventory" at bounding box center [68, 169] width 118 height 18
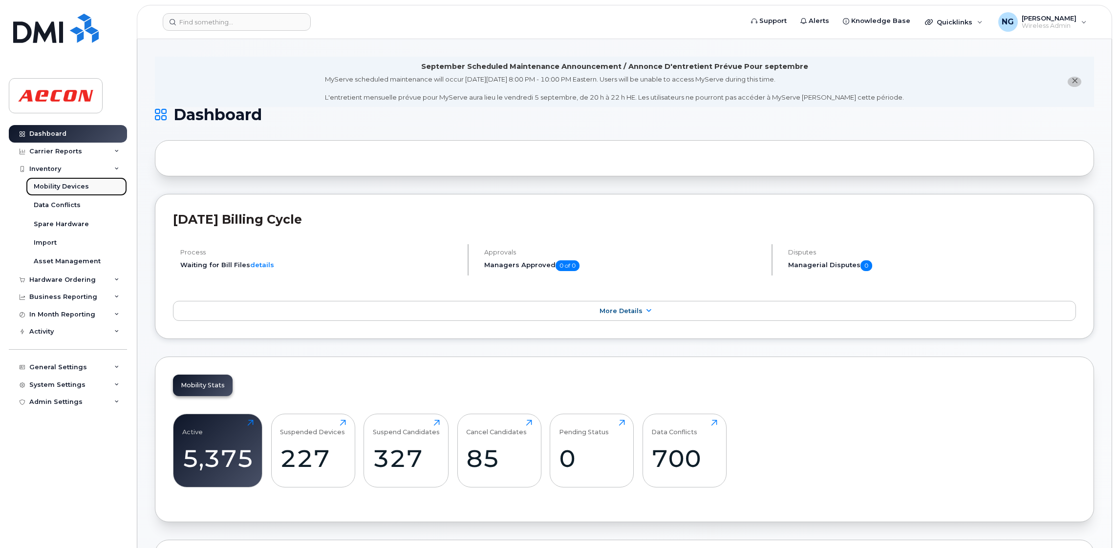
click at [75, 190] on div "Mobility Devices" at bounding box center [61, 186] width 55 height 9
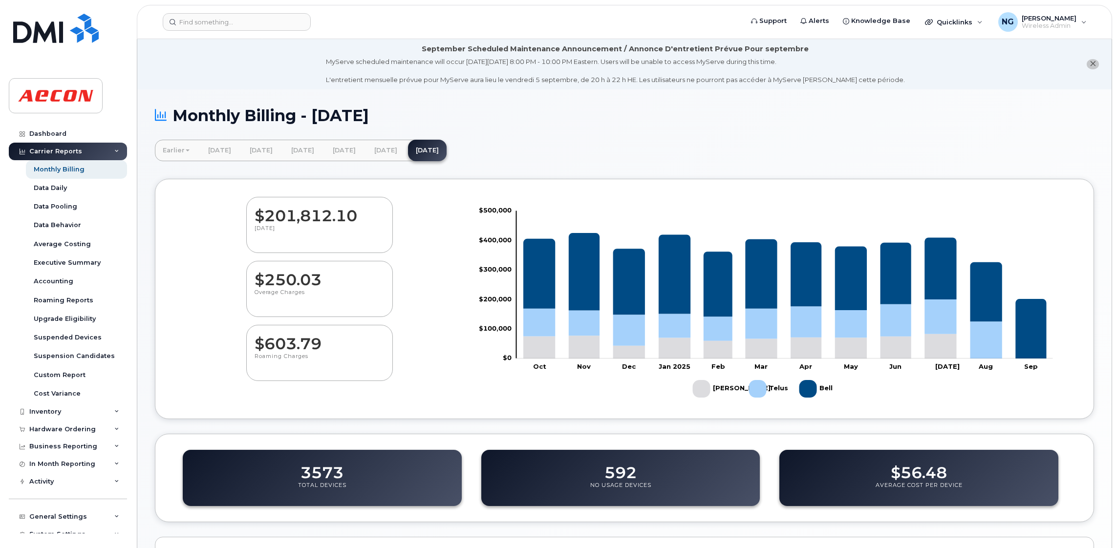
click at [120, 150] on div "Carrier Reports" at bounding box center [68, 152] width 118 height 18
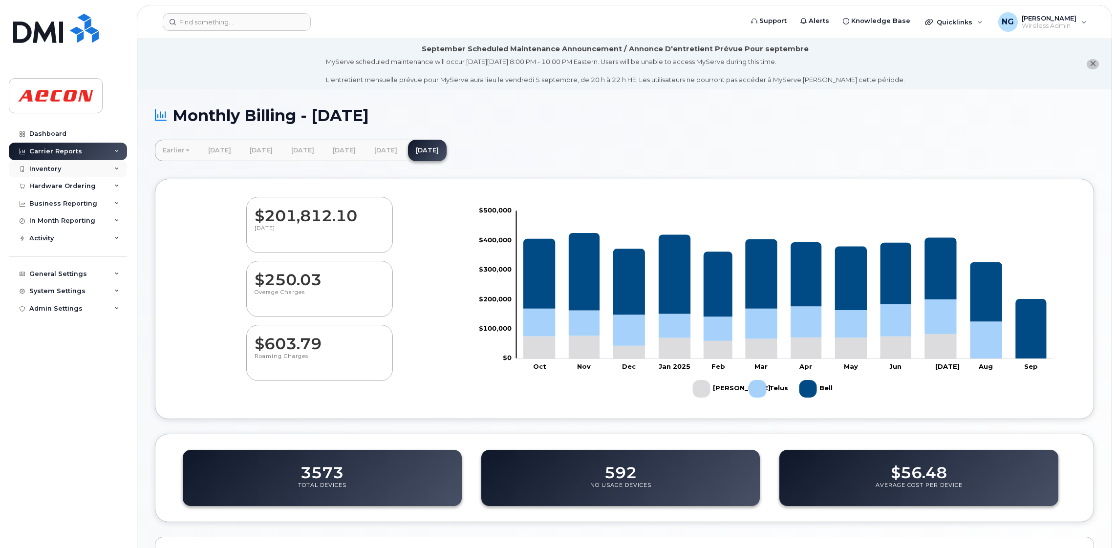
click at [48, 168] on div "Inventory" at bounding box center [45, 169] width 32 height 8
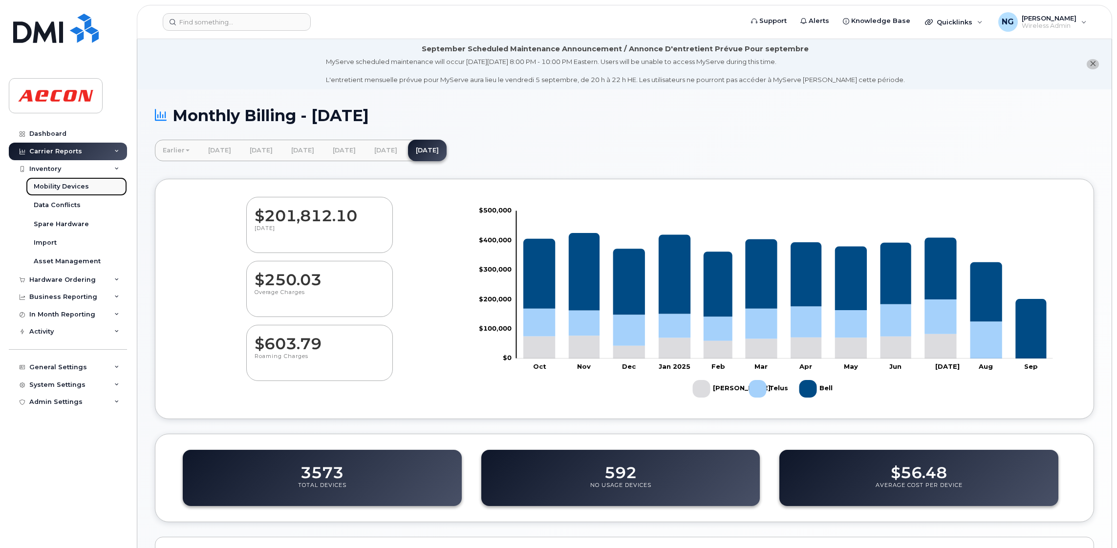
click at [65, 189] on div "Mobility Devices" at bounding box center [61, 186] width 55 height 9
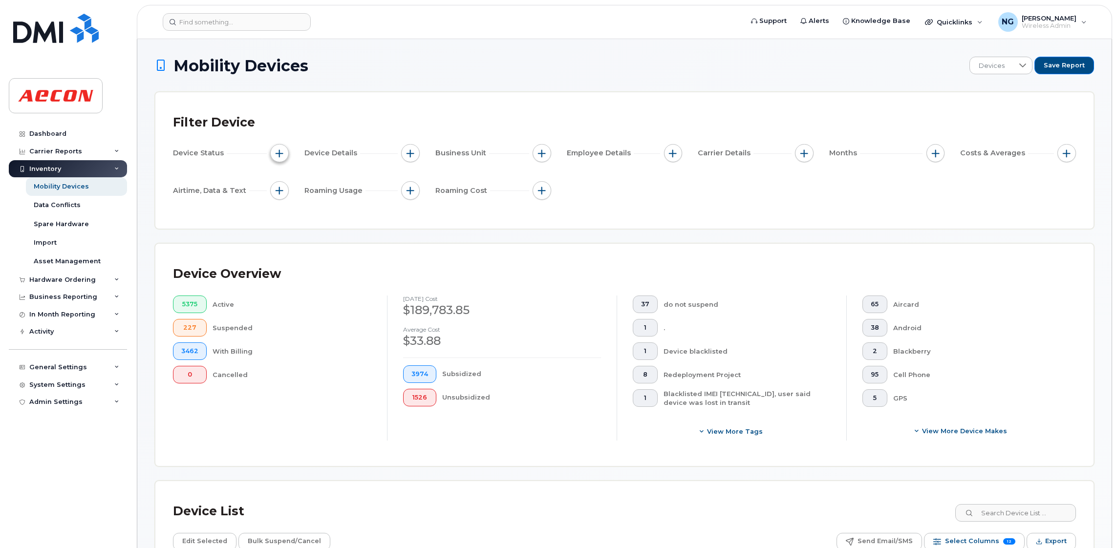
click at [279, 154] on span "button" at bounding box center [280, 154] width 8 height 8
click at [281, 181] on input "Current Status" at bounding box center [282, 183] width 8 height 8
checkbox input "true"
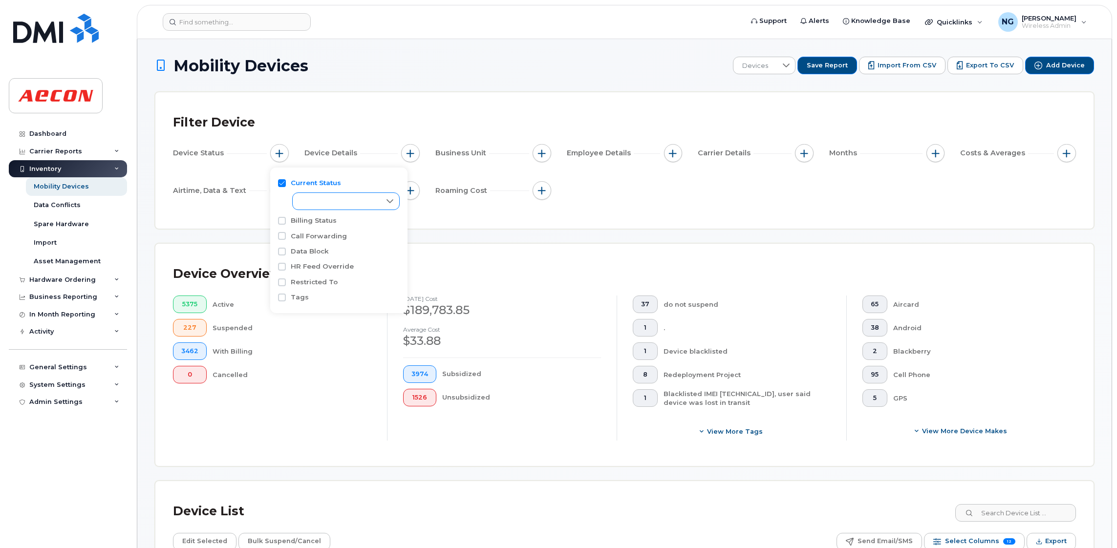
click at [345, 199] on div "empty" at bounding box center [337, 201] width 88 height 17
click at [330, 228] on li "Active" at bounding box center [346, 222] width 108 height 17
checkbox input "true"
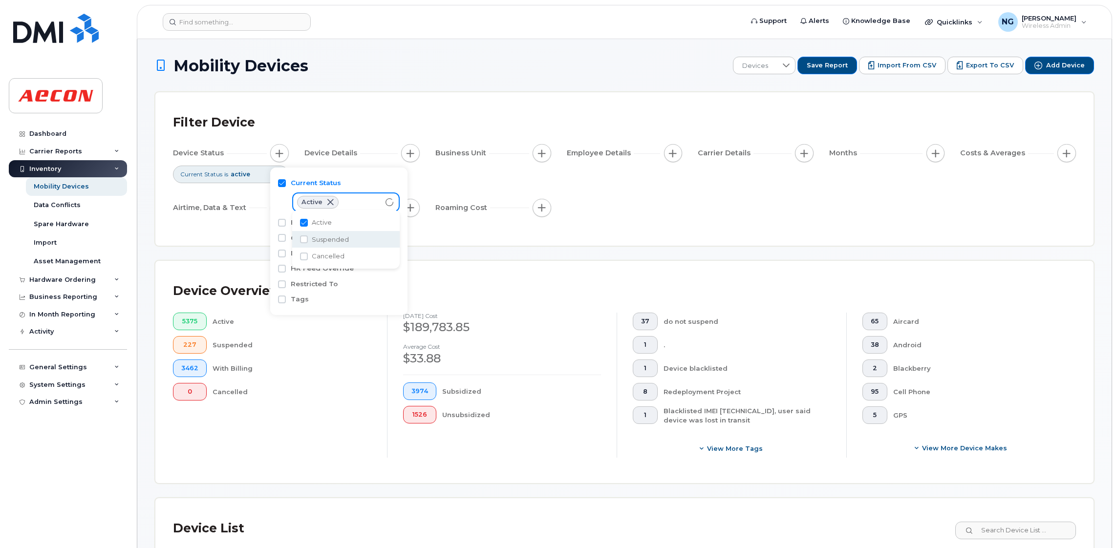
click at [328, 241] on span "Suspended" at bounding box center [330, 239] width 37 height 9
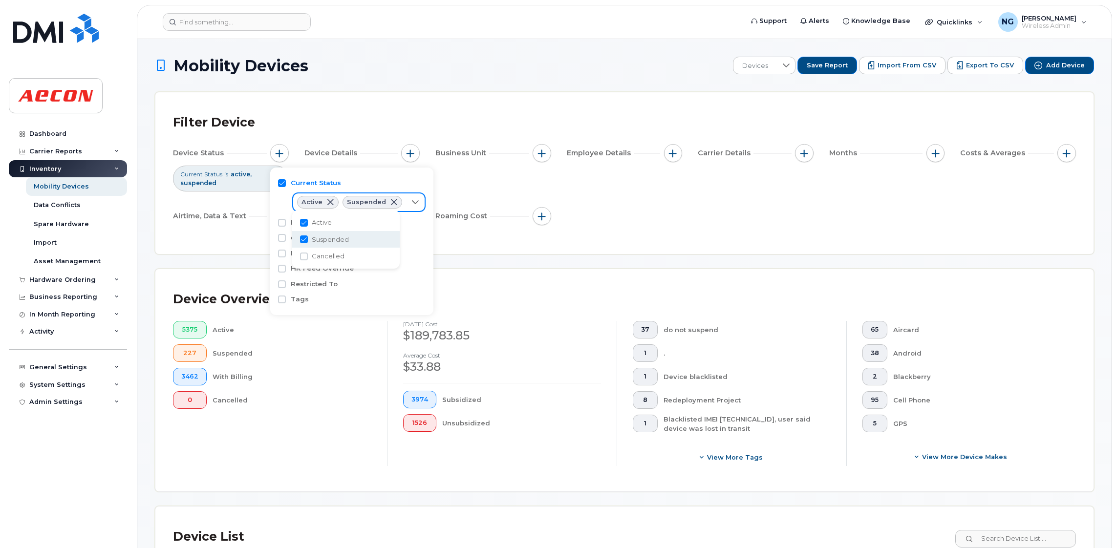
checkbox input "true"
click at [323, 257] on span "Cancelled" at bounding box center [328, 256] width 33 height 9
checkbox input "true"
click at [591, 277] on div "Device Overview 5375 Active 227 Suspended 3462 With Billing 0 Cancelled [DATE] …" at bounding box center [624, 380] width 938 height 222
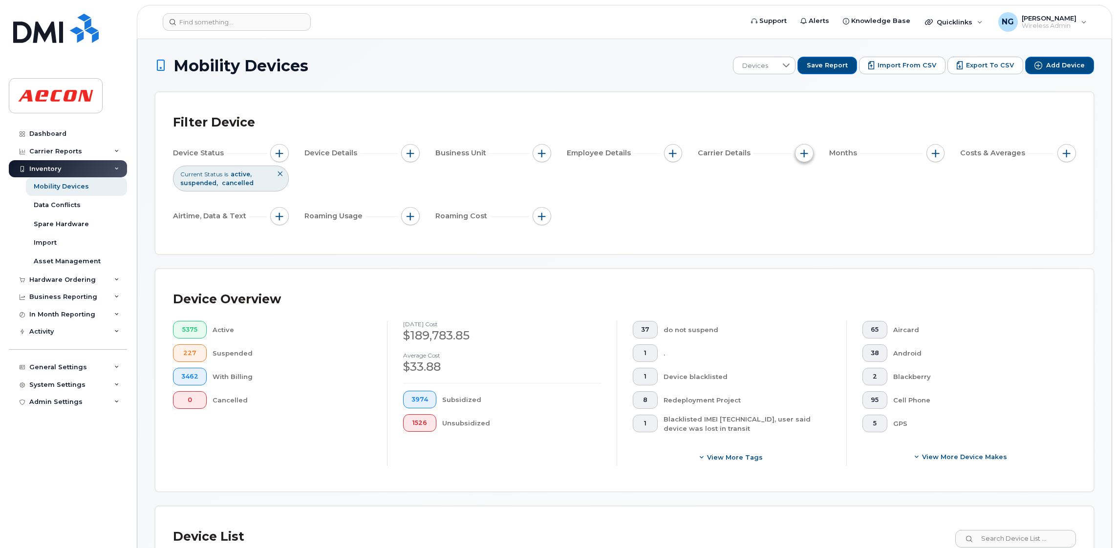
click at [800, 154] on span "button" at bounding box center [804, 154] width 8 height 8
click at [825, 185] on label "Carrier" at bounding box center [828, 182] width 24 height 9
click at [811, 185] on input "Carrier" at bounding box center [807, 183] width 8 height 8
checkbox input "true"
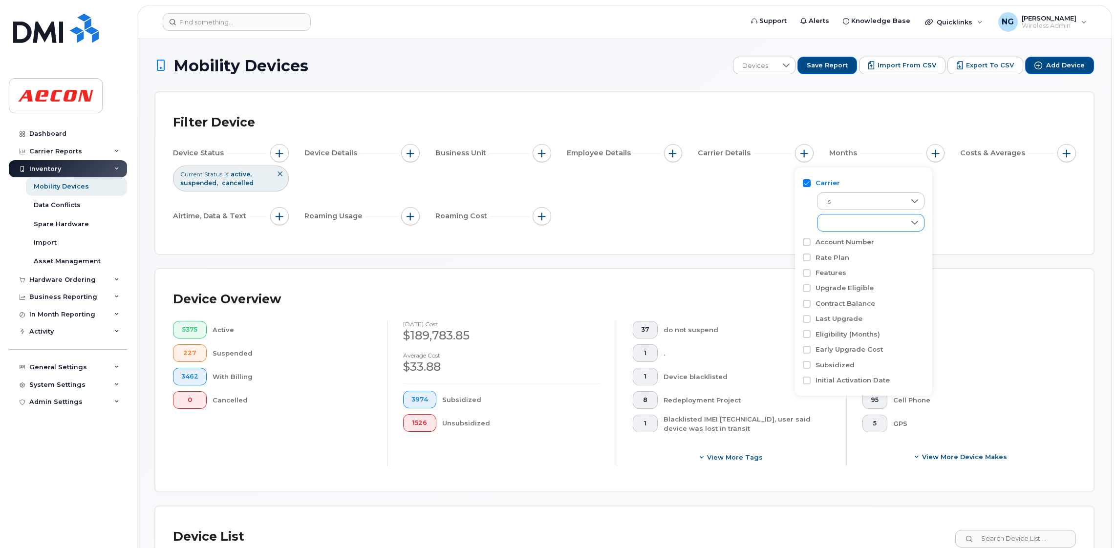
click at [822, 226] on div "empty" at bounding box center [862, 223] width 88 height 17
click at [842, 267] on span "Bell" at bounding box center [843, 264] width 12 height 9
checkbox input "true"
click at [845, 278] on span "Bell Distribution" at bounding box center [862, 281] width 50 height 9
checkbox input "true"
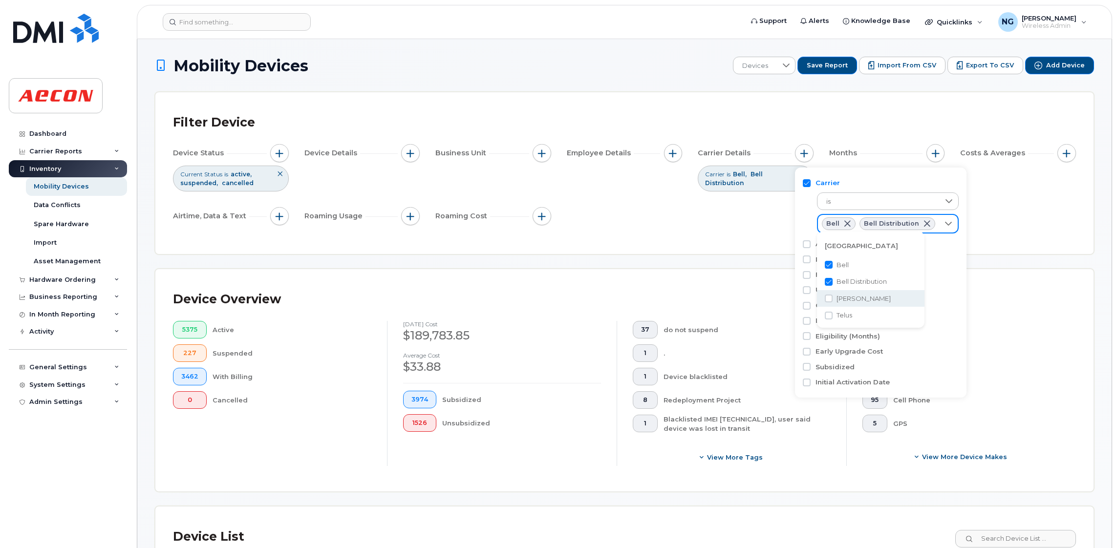
click at [839, 302] on span "[PERSON_NAME]" at bounding box center [864, 298] width 54 height 9
checkbox input "true"
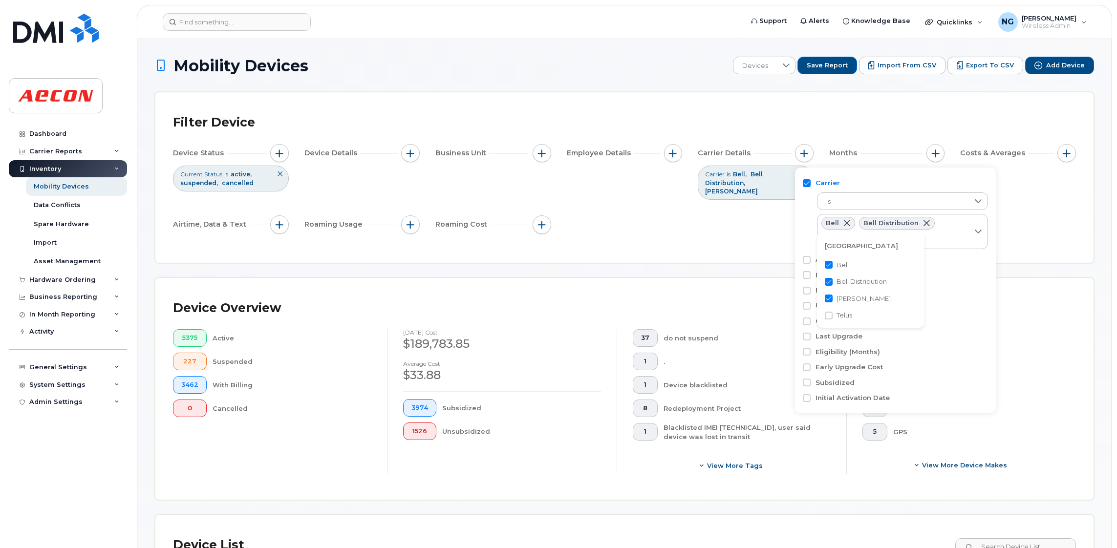
click at [841, 311] on span "Telus" at bounding box center [845, 315] width 16 height 9
checkbox input "true"
click at [1045, 389] on div "65 Aircard 38 Android 2 Blackberry 95 Cell Phone 5 GPS" at bounding box center [961, 384] width 198 height 111
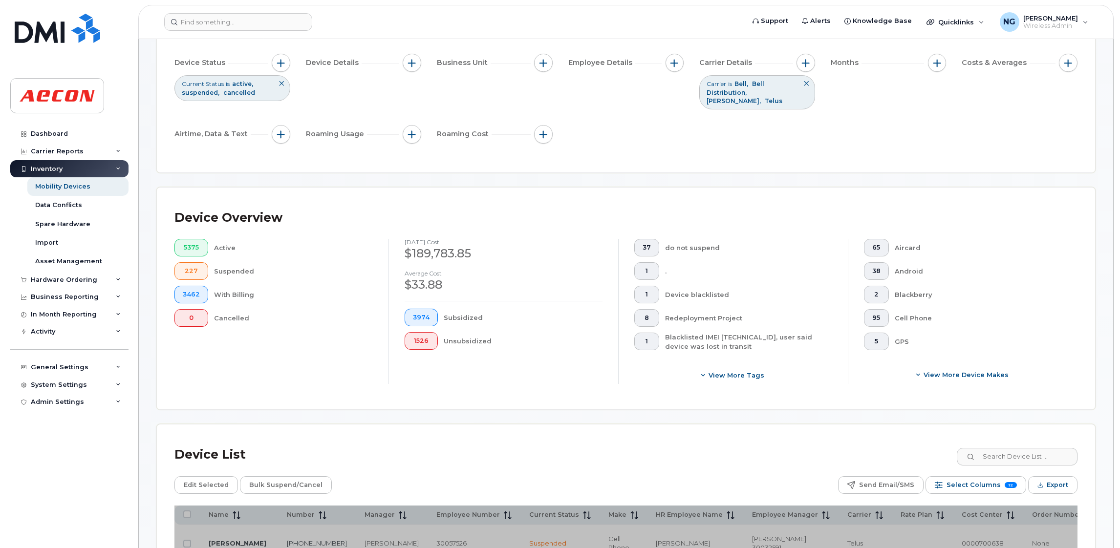
scroll to position [147, 0]
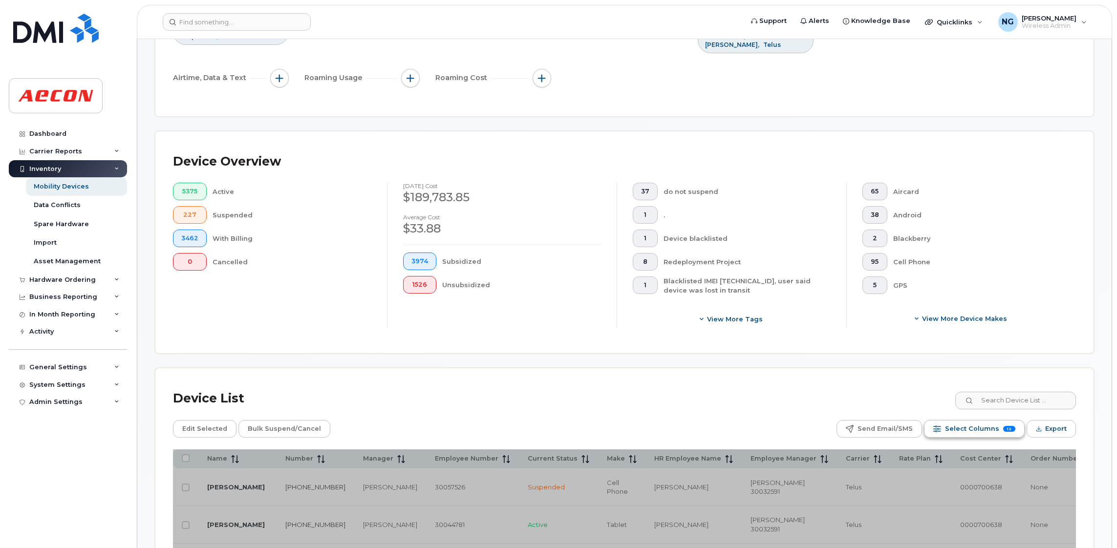
click at [963, 422] on span "Select Columns" at bounding box center [972, 429] width 54 height 15
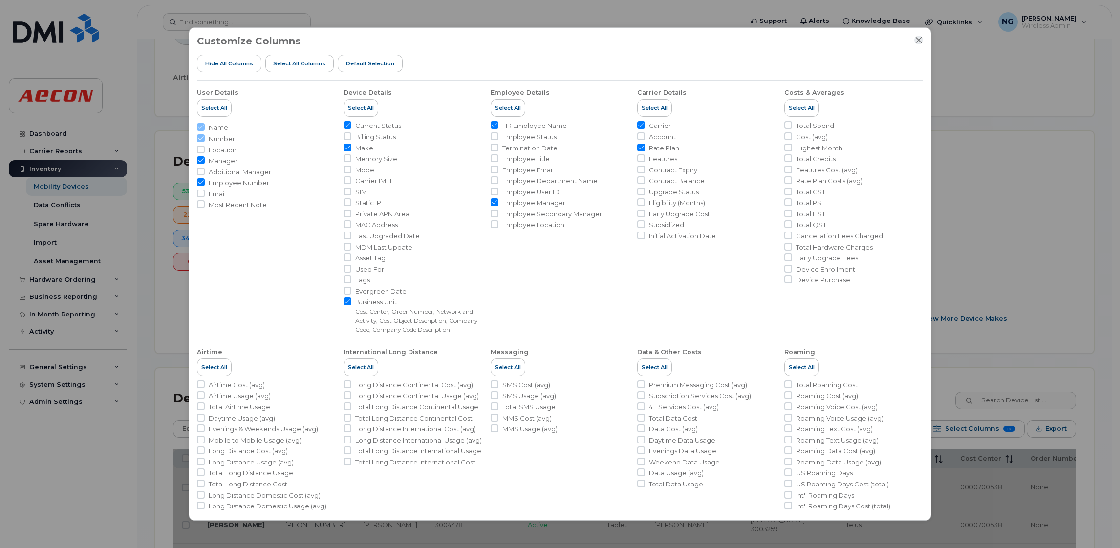
click at [920, 41] on icon "Close" at bounding box center [919, 40] width 8 height 8
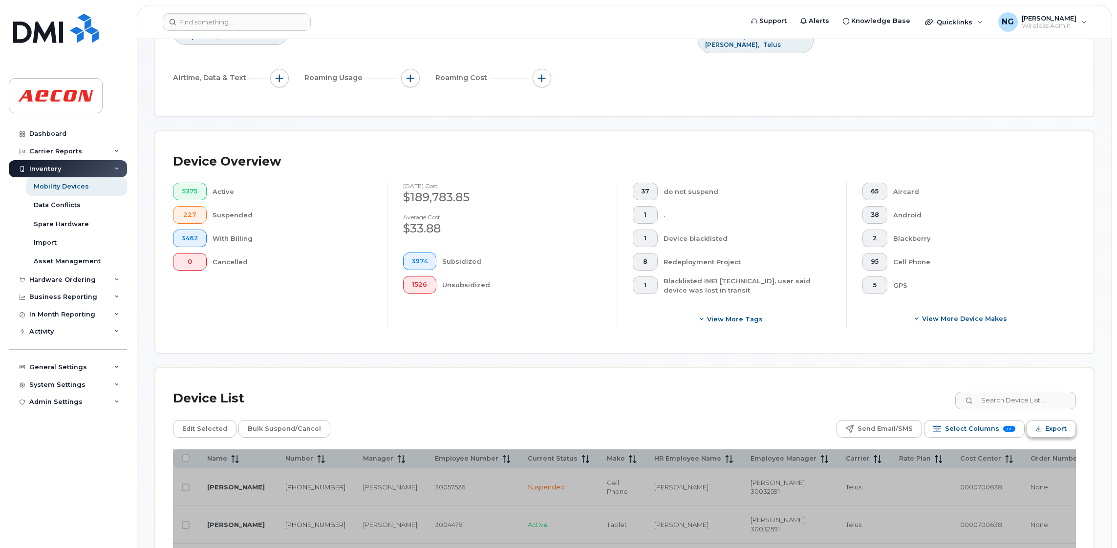
click at [1043, 424] on button "Export" at bounding box center [1051, 429] width 49 height 18
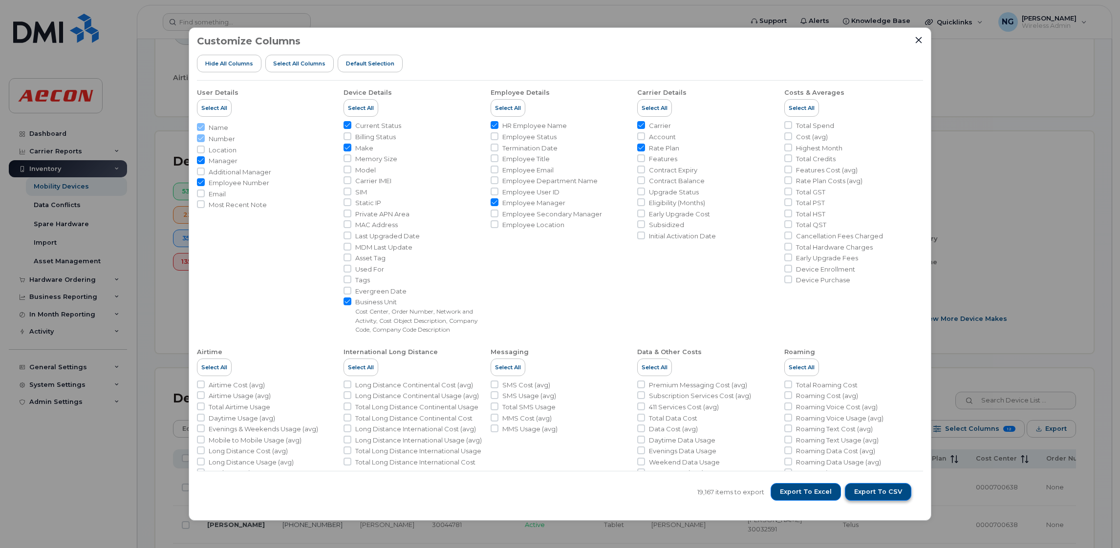
click at [890, 486] on button "Export to CSV" at bounding box center [878, 492] width 66 height 18
